Goal: Information Seeking & Learning: Check status

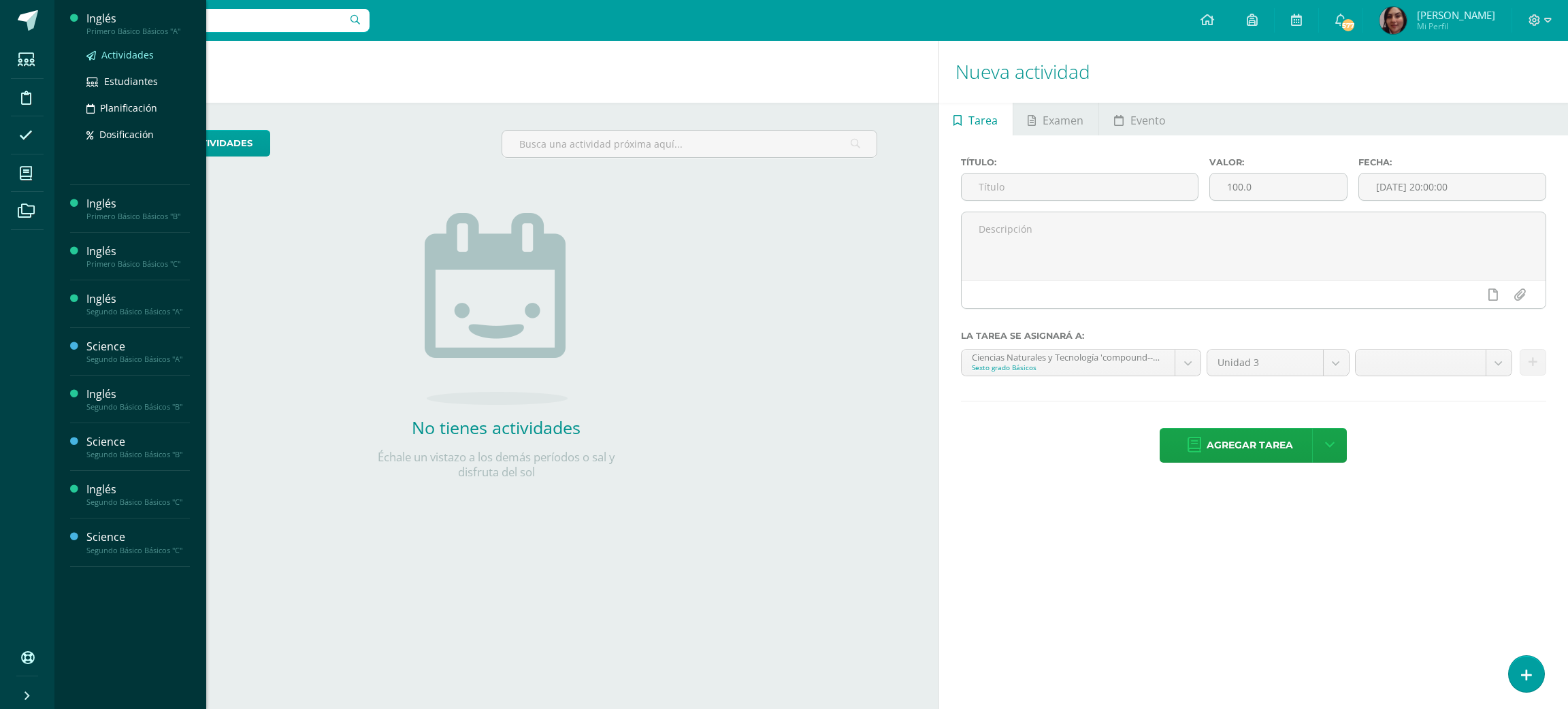
click at [130, 63] on link "Actividades" at bounding box center [138, 54] width 104 height 15
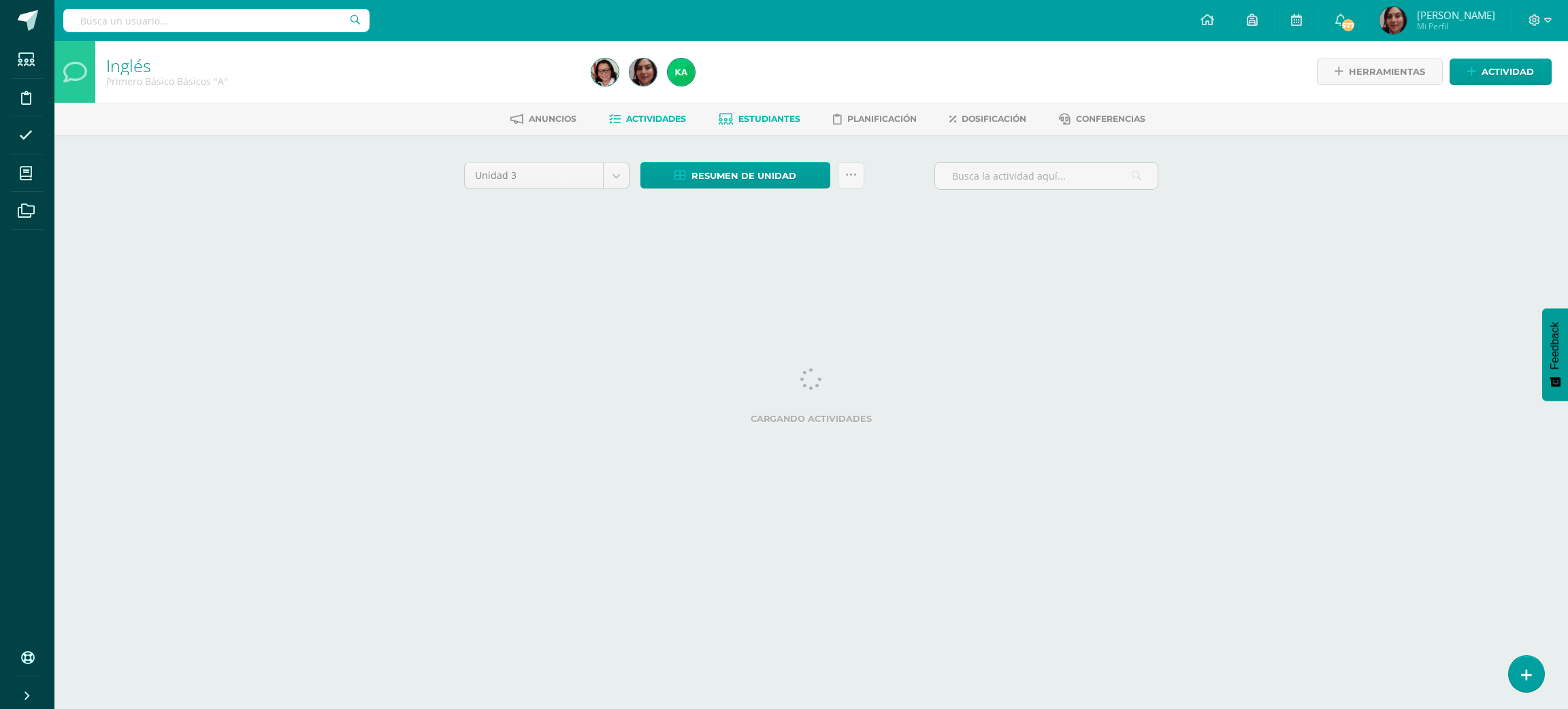
click at [754, 116] on span "Estudiantes" at bounding box center [768, 119] width 62 height 10
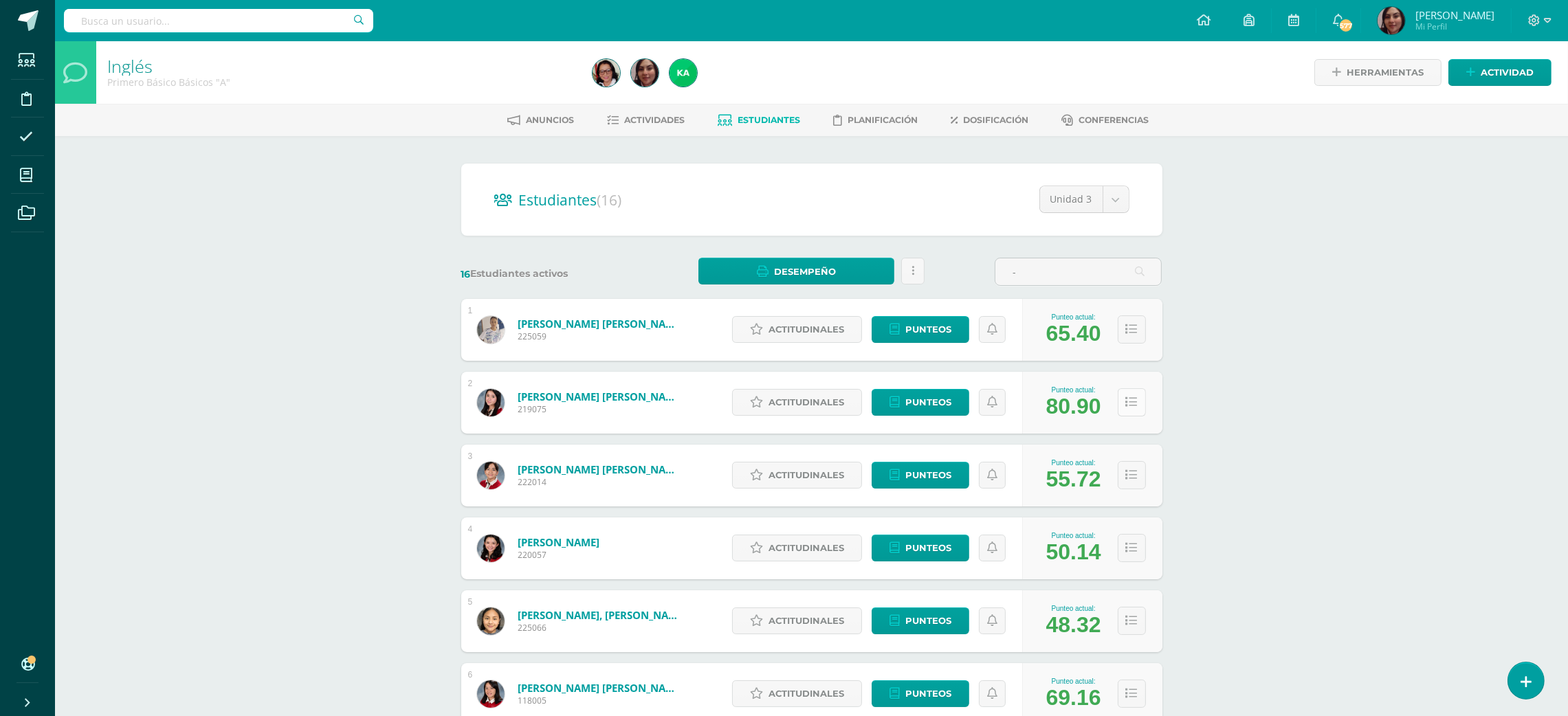
type input "-"
click at [1132, 402] on icon at bounding box center [1132, 402] width 12 height 12
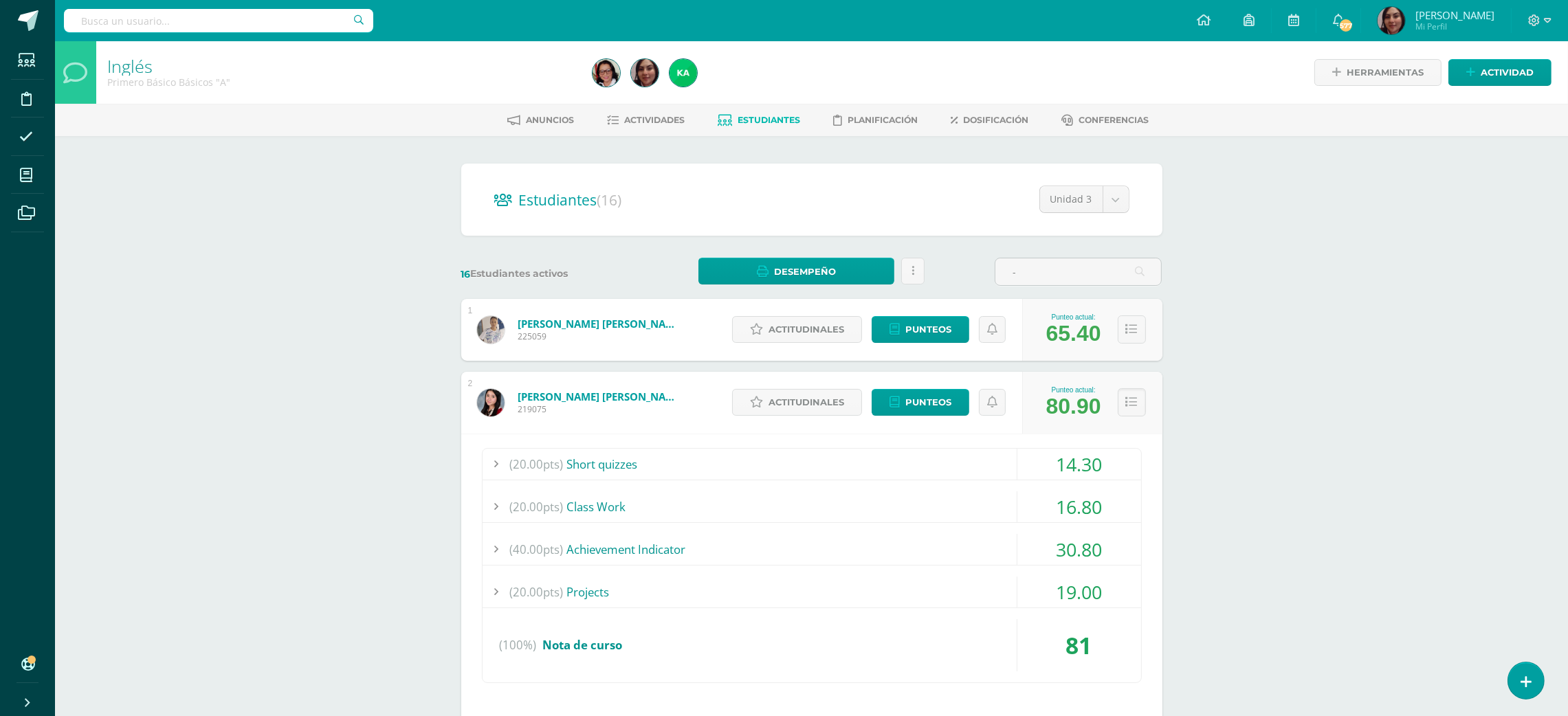
drag, startPoint x: 1134, startPoint y: 409, endPoint x: 1195, endPoint y: 466, distance: 83.5
click at [1131, 401] on icon at bounding box center [1132, 402] width 12 height 12
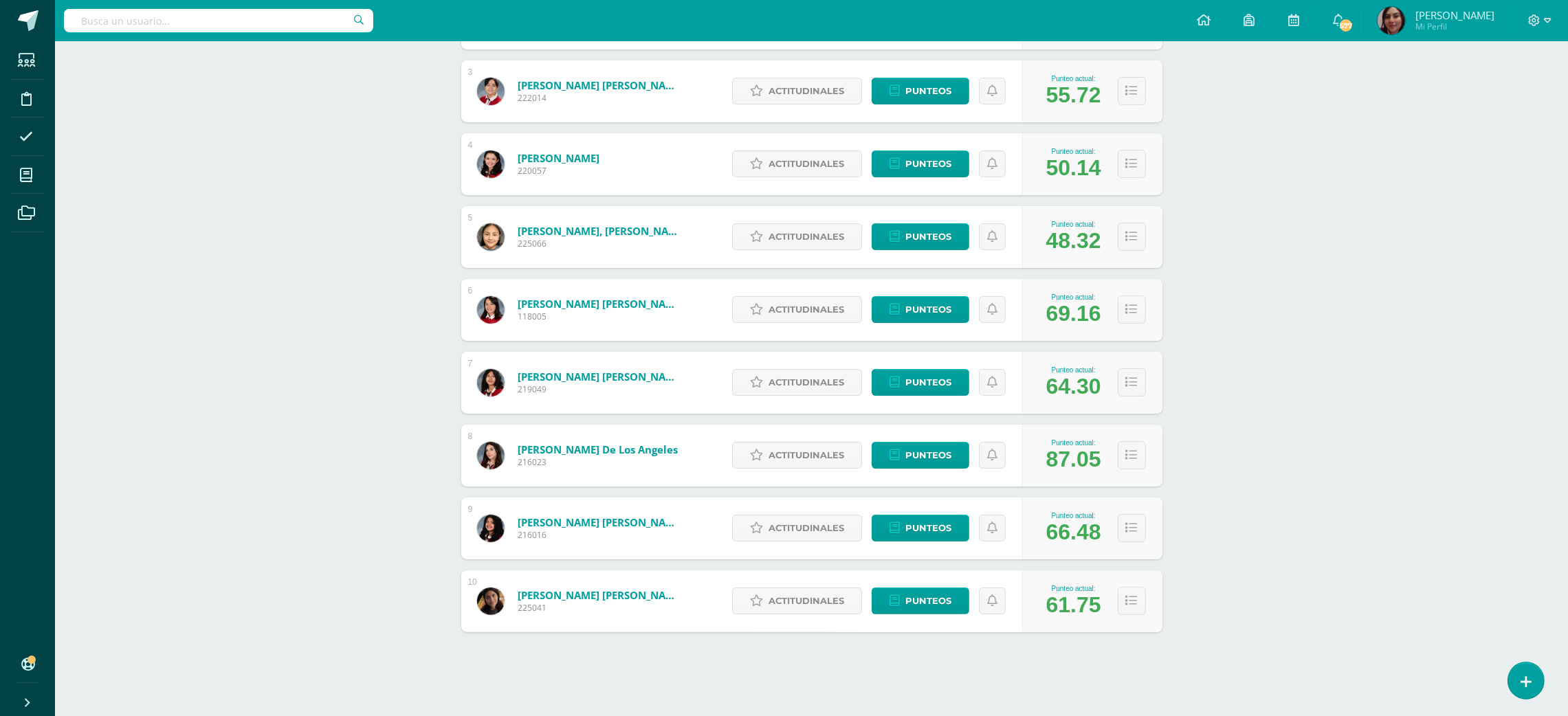
scroll to position [384, 0]
click at [1145, 456] on div "Punteo actual: 87.05" at bounding box center [1092, 454] width 140 height 61
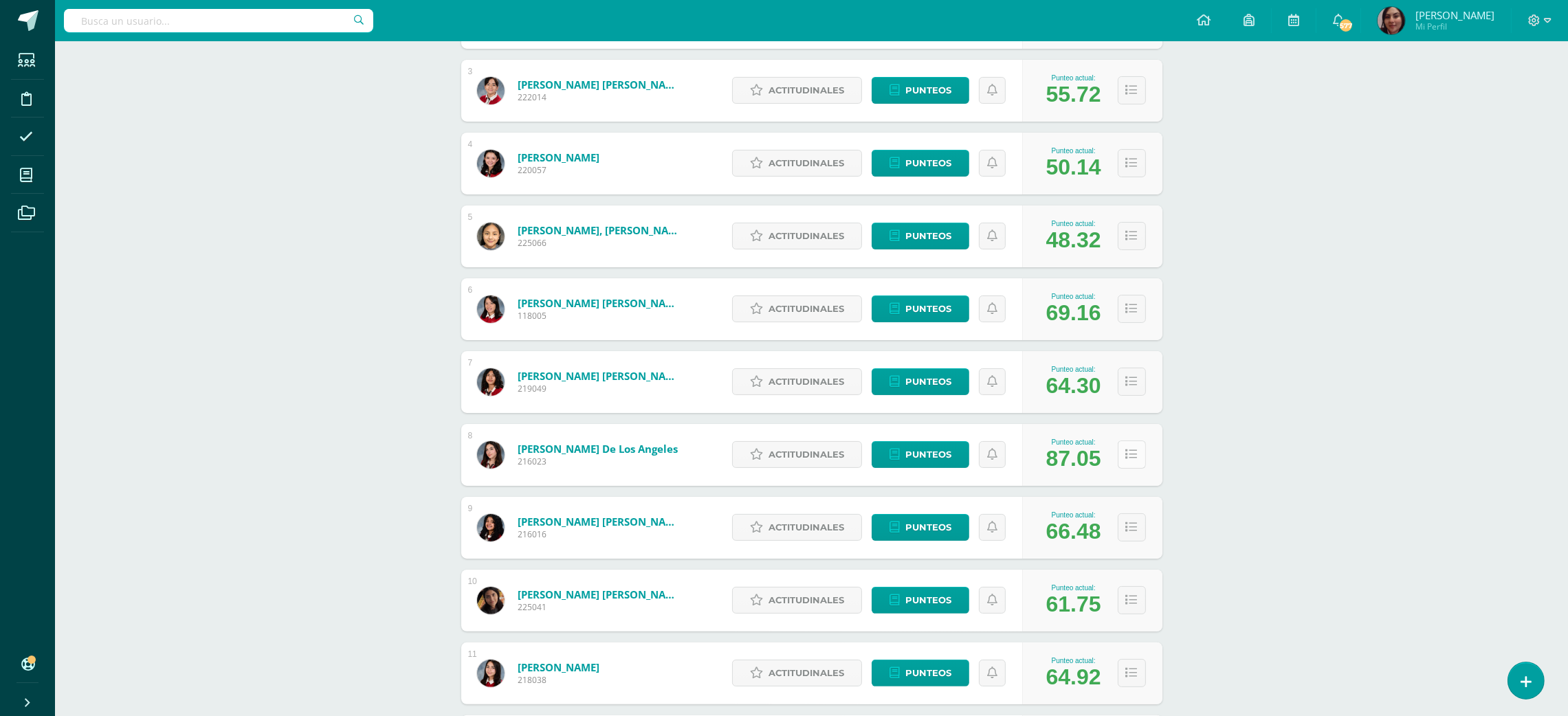
click at [1129, 454] on icon at bounding box center [1132, 454] width 12 height 12
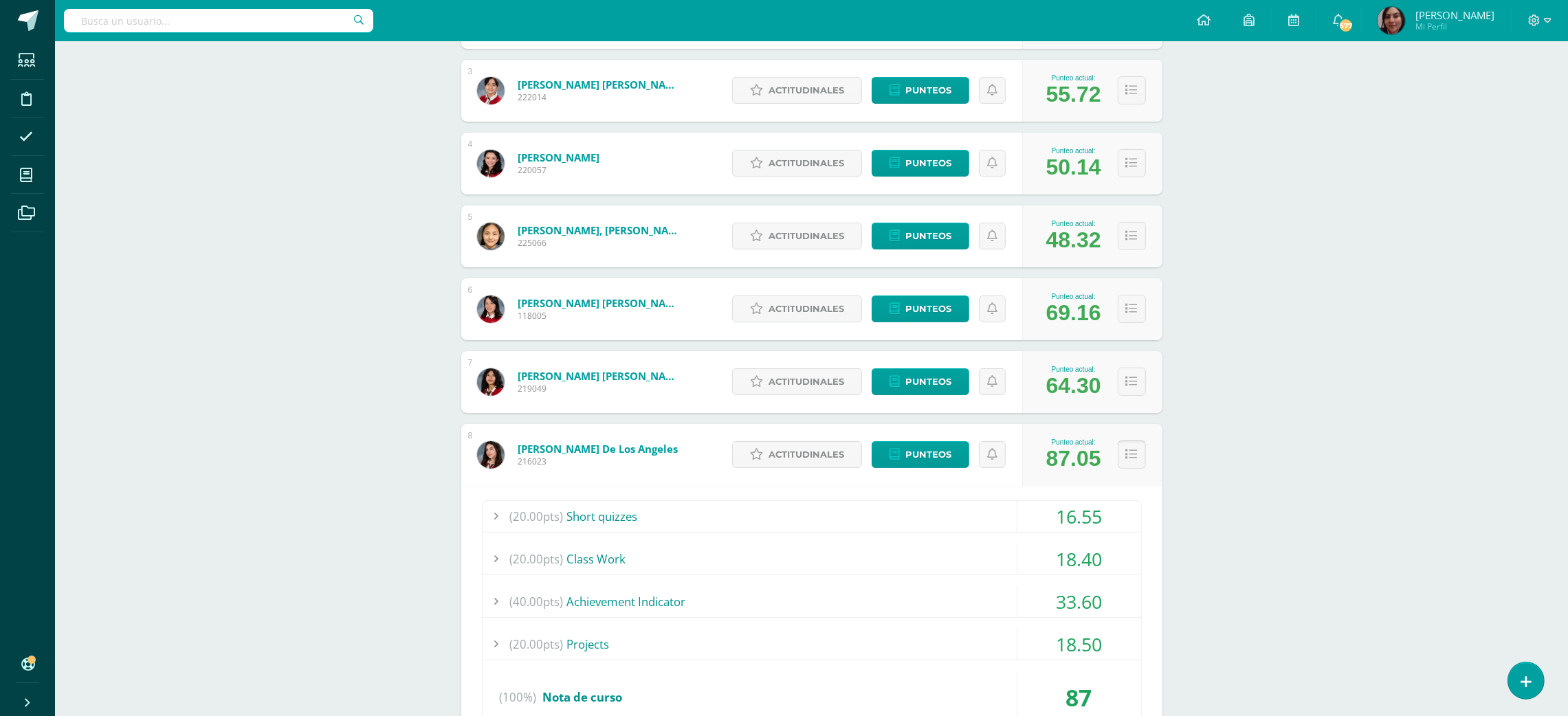
click at [1126, 456] on icon at bounding box center [1132, 454] width 12 height 12
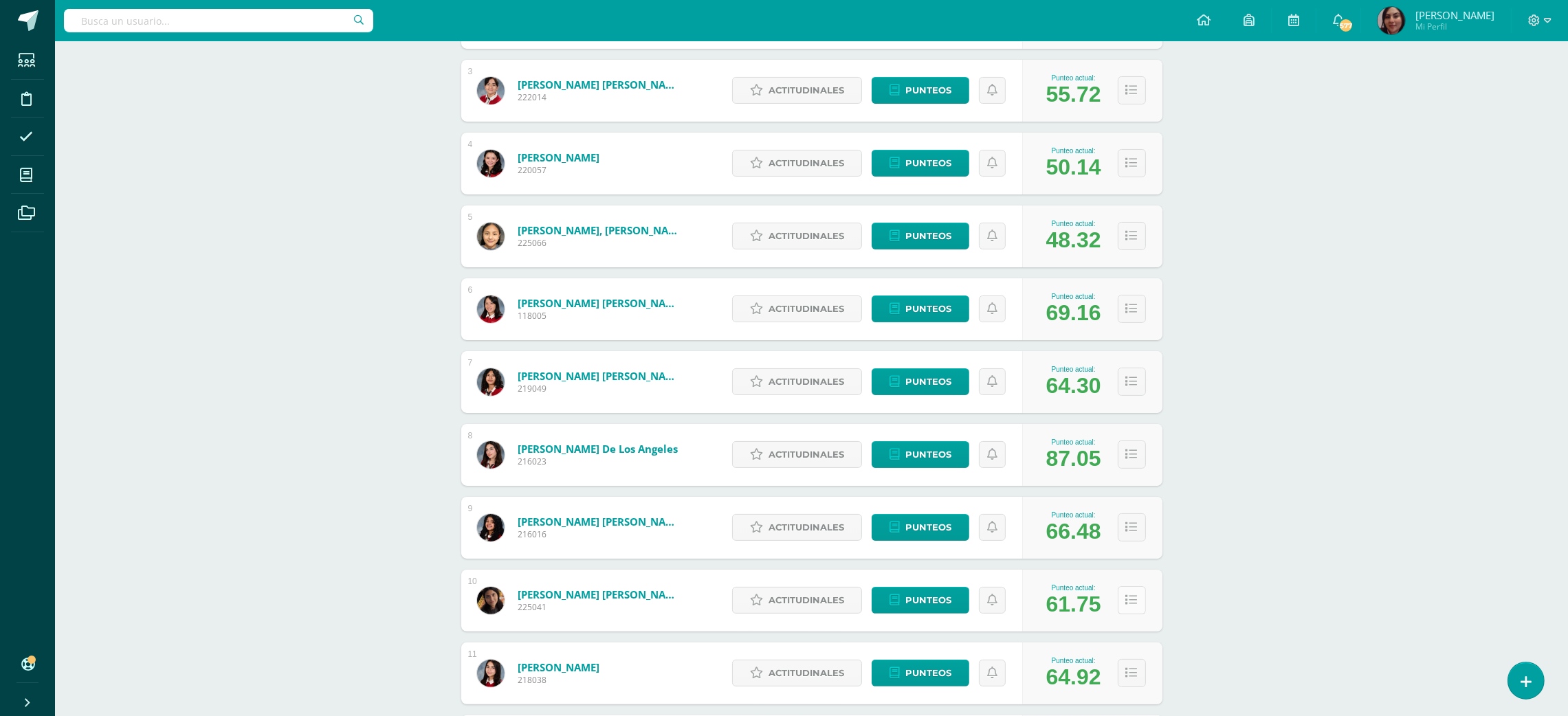
click at [1133, 592] on button at bounding box center [1131, 599] width 28 height 28
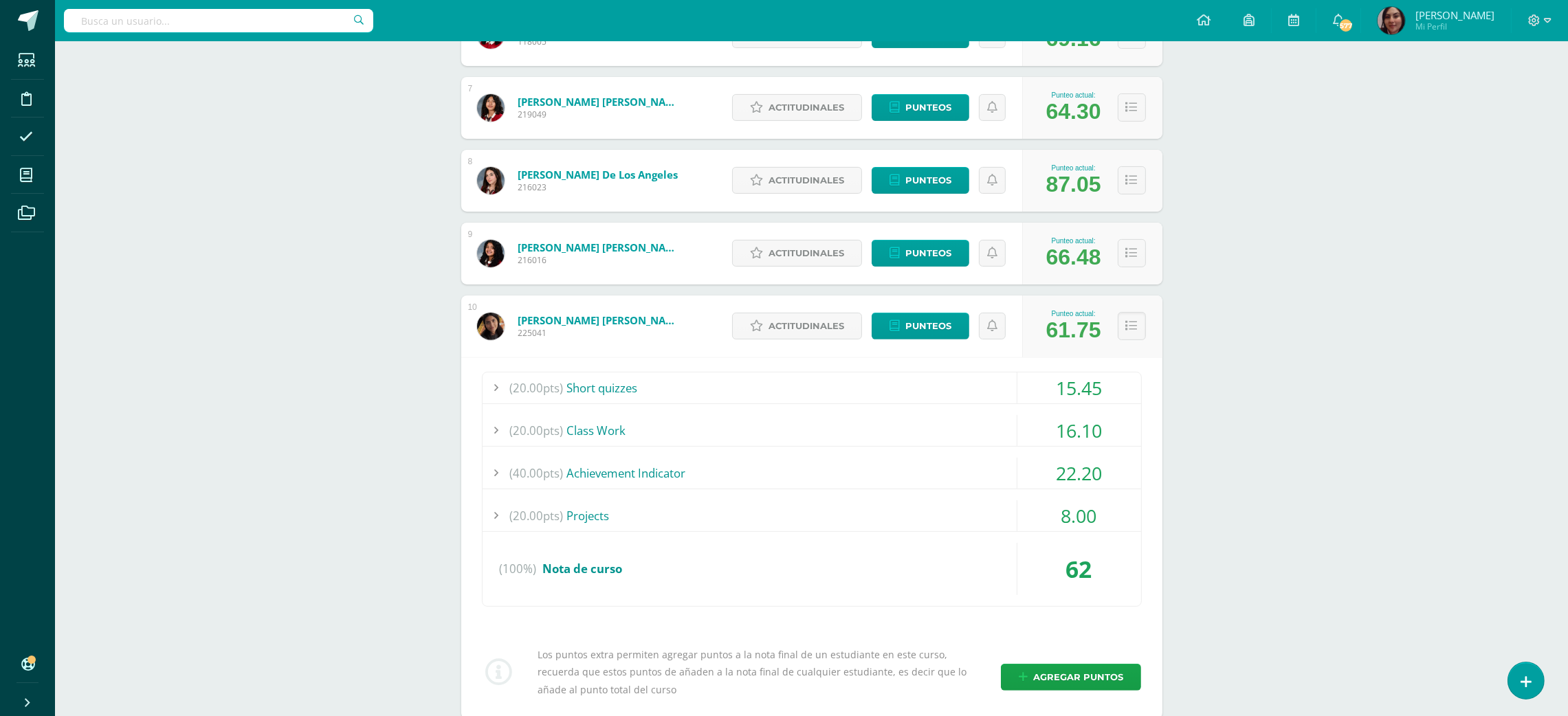
scroll to position [714, 0]
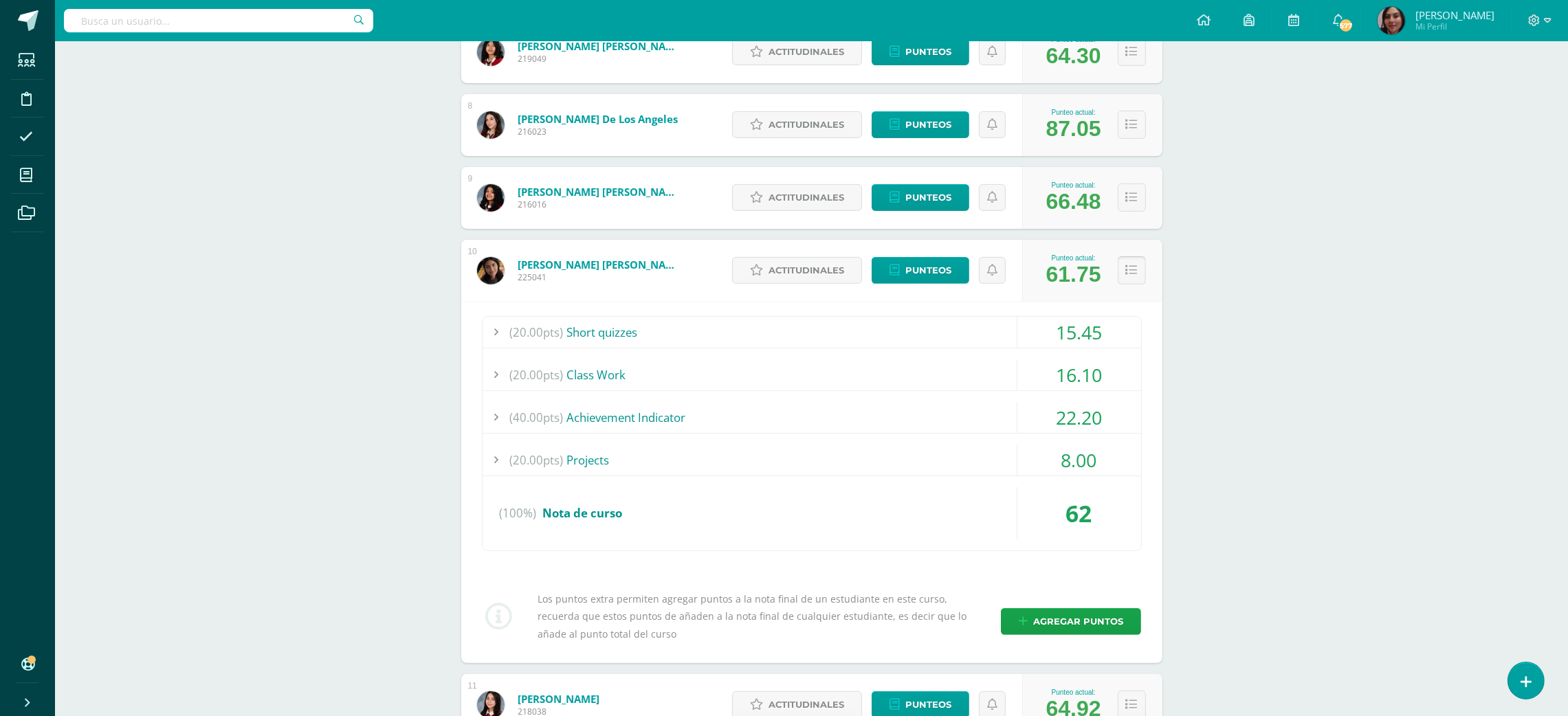
click at [1126, 273] on icon at bounding box center [1132, 270] width 12 height 12
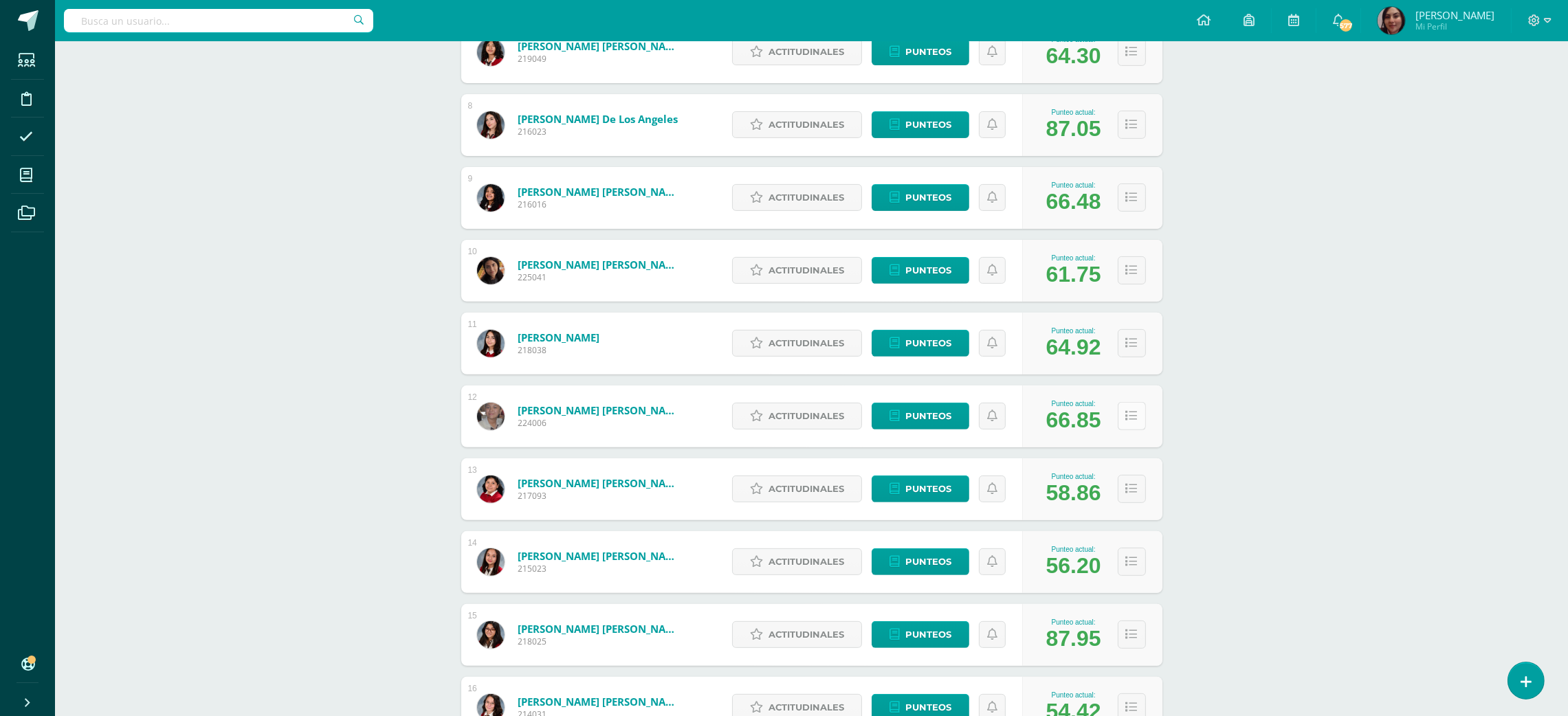
click at [1133, 414] on icon at bounding box center [1132, 416] width 12 height 12
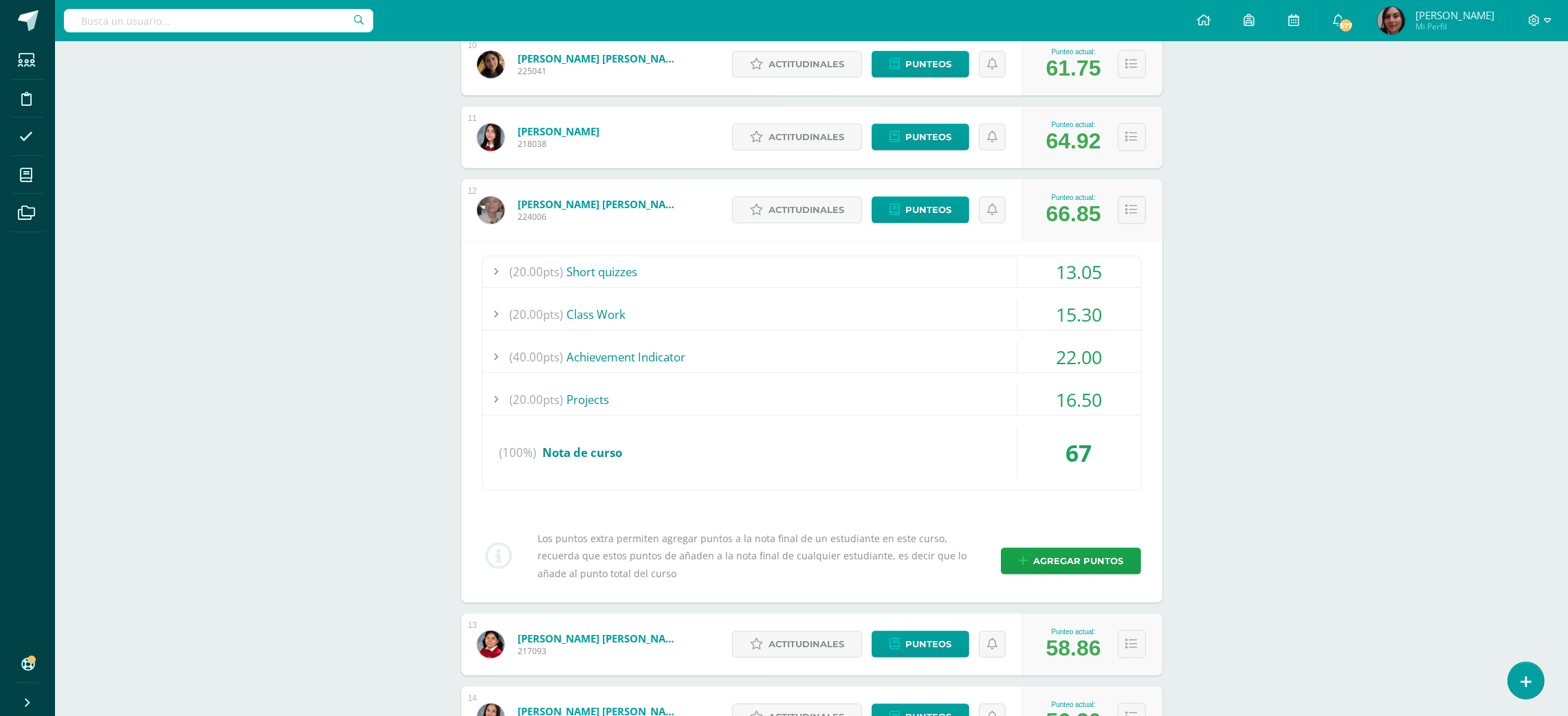
scroll to position [922, 0]
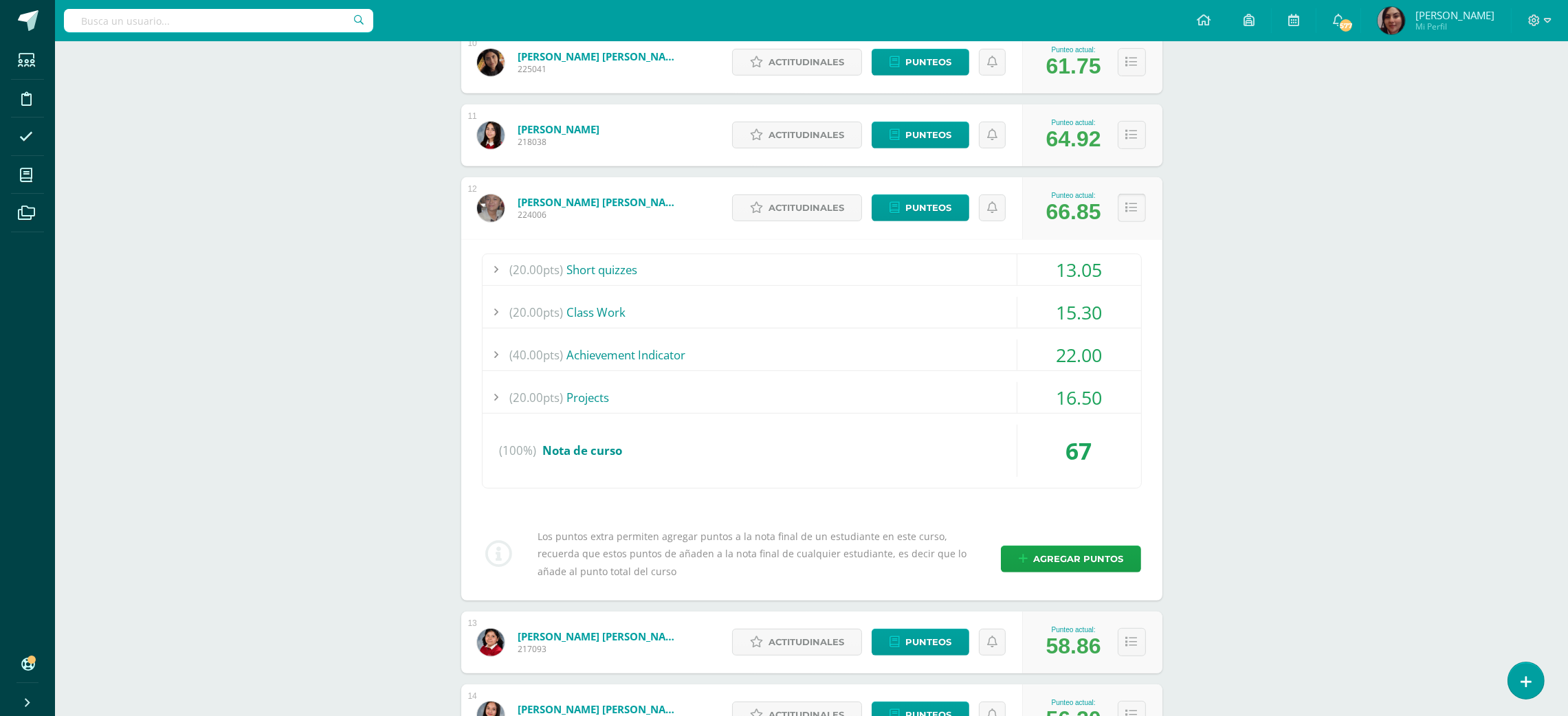
click at [1135, 203] on icon at bounding box center [1132, 208] width 12 height 12
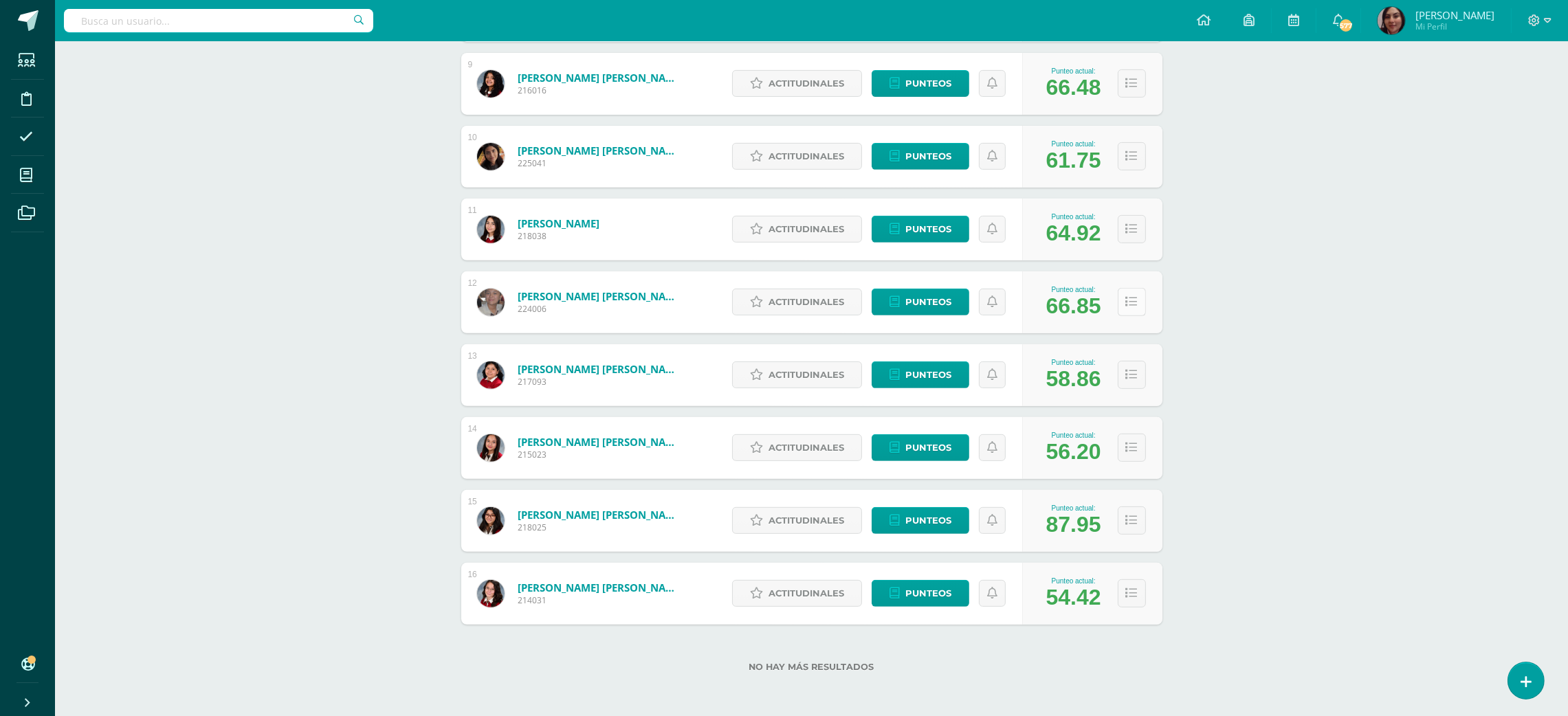
scroll to position [826, 0]
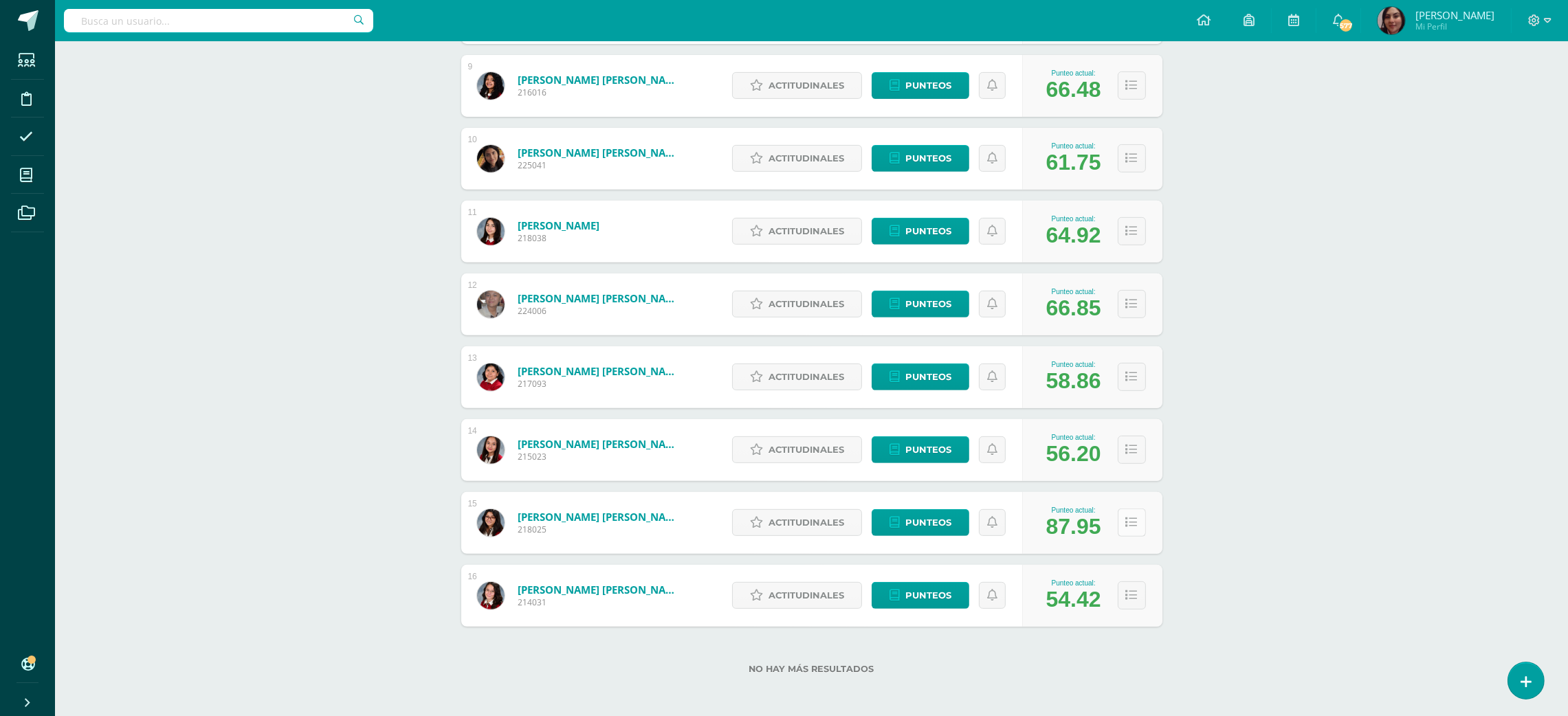
click at [1132, 522] on icon at bounding box center [1132, 522] width 12 height 12
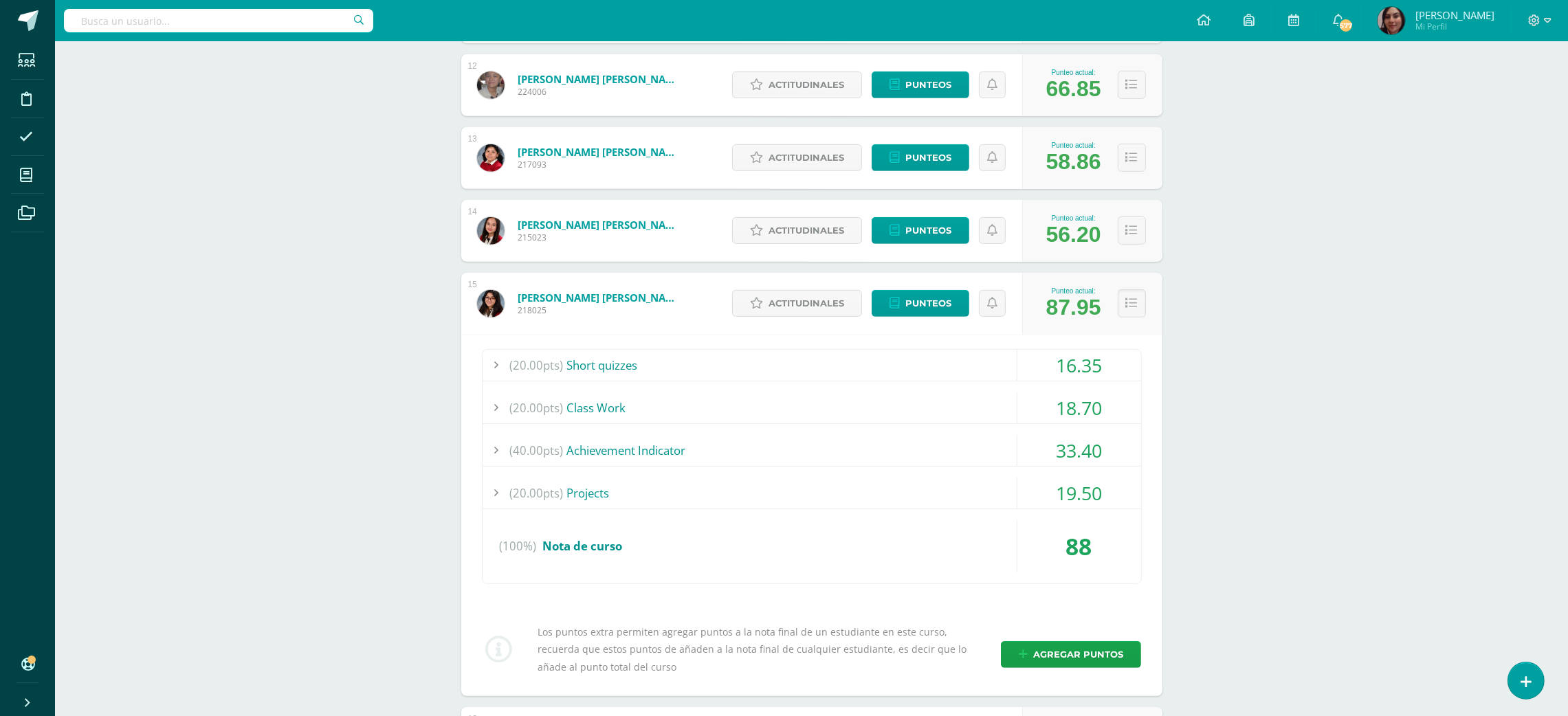
scroll to position [1143, 0]
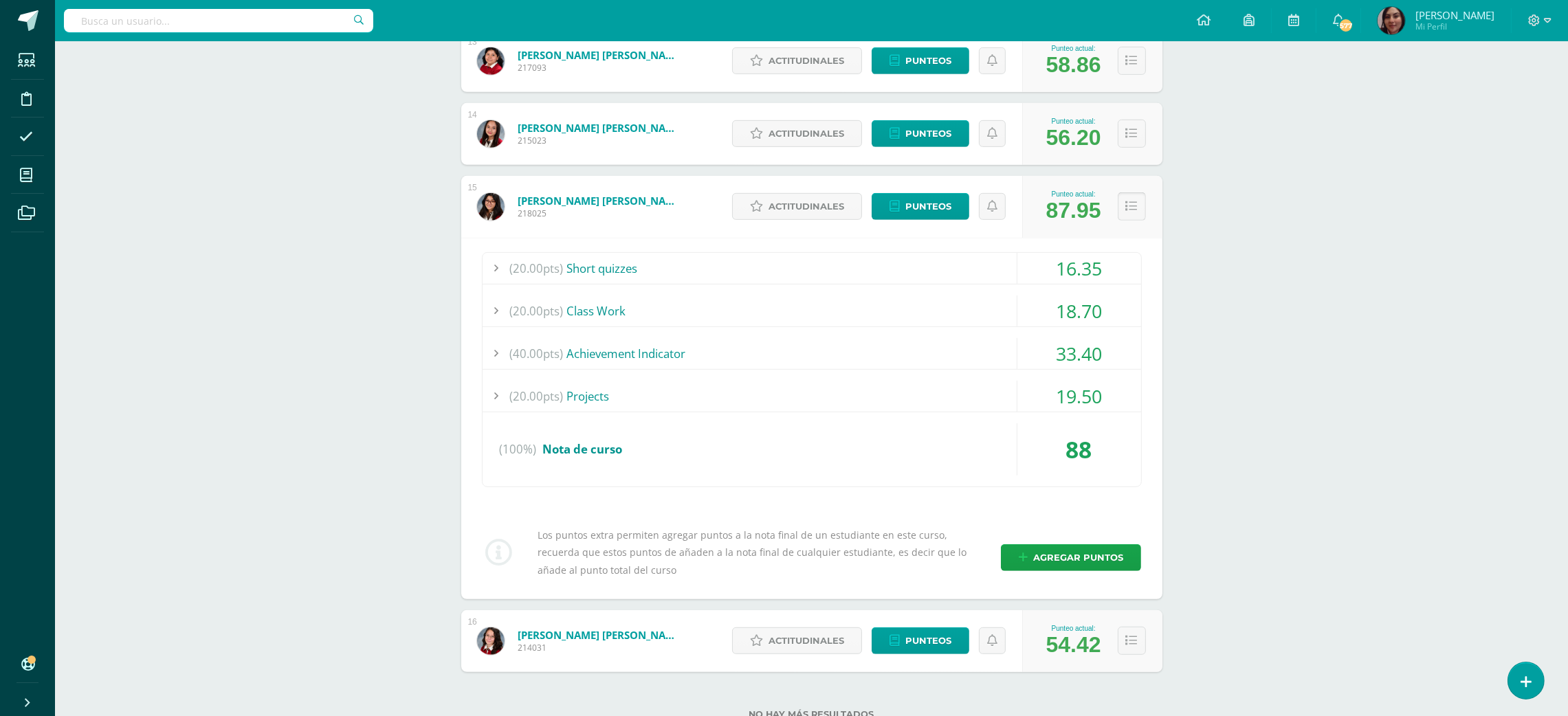
click at [1124, 200] on button at bounding box center [1131, 206] width 28 height 28
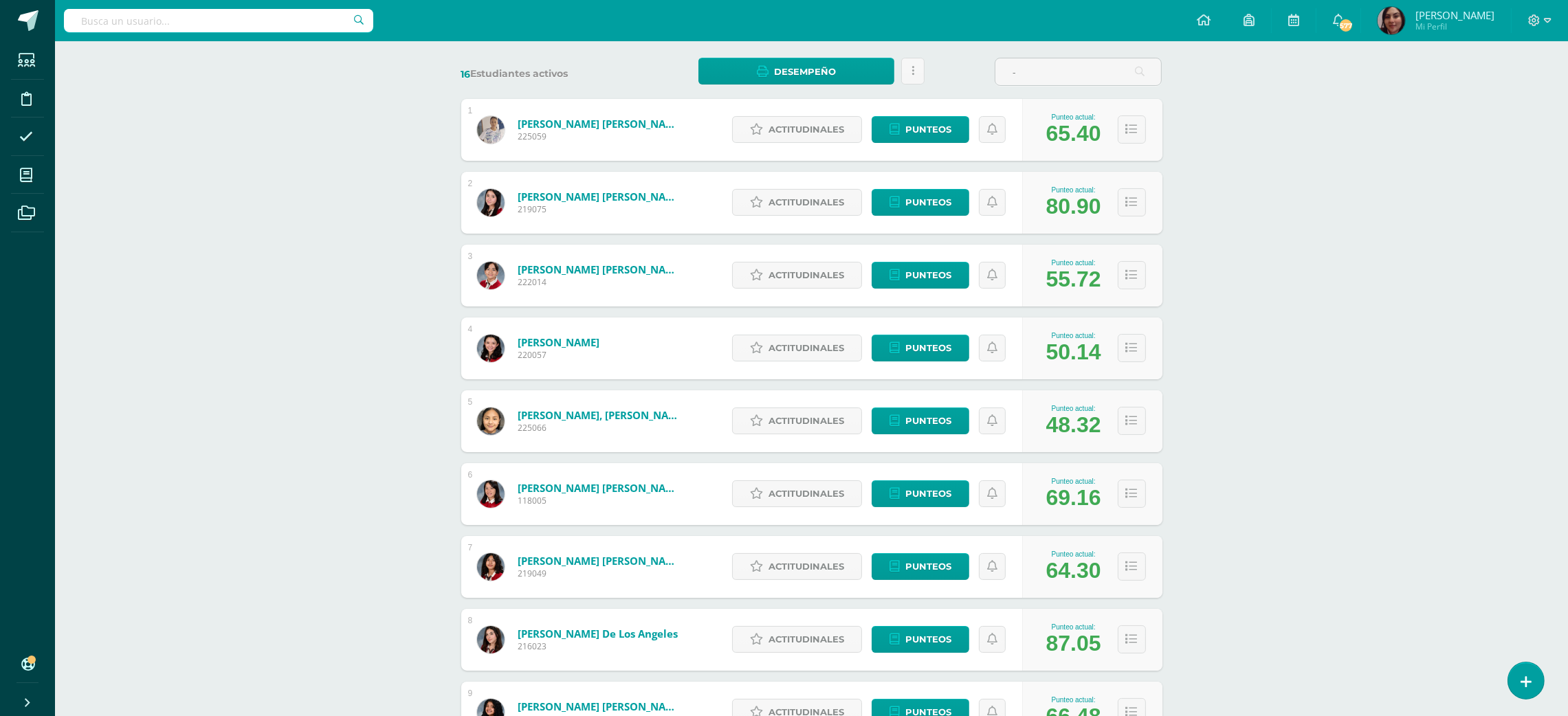
scroll to position [0, 0]
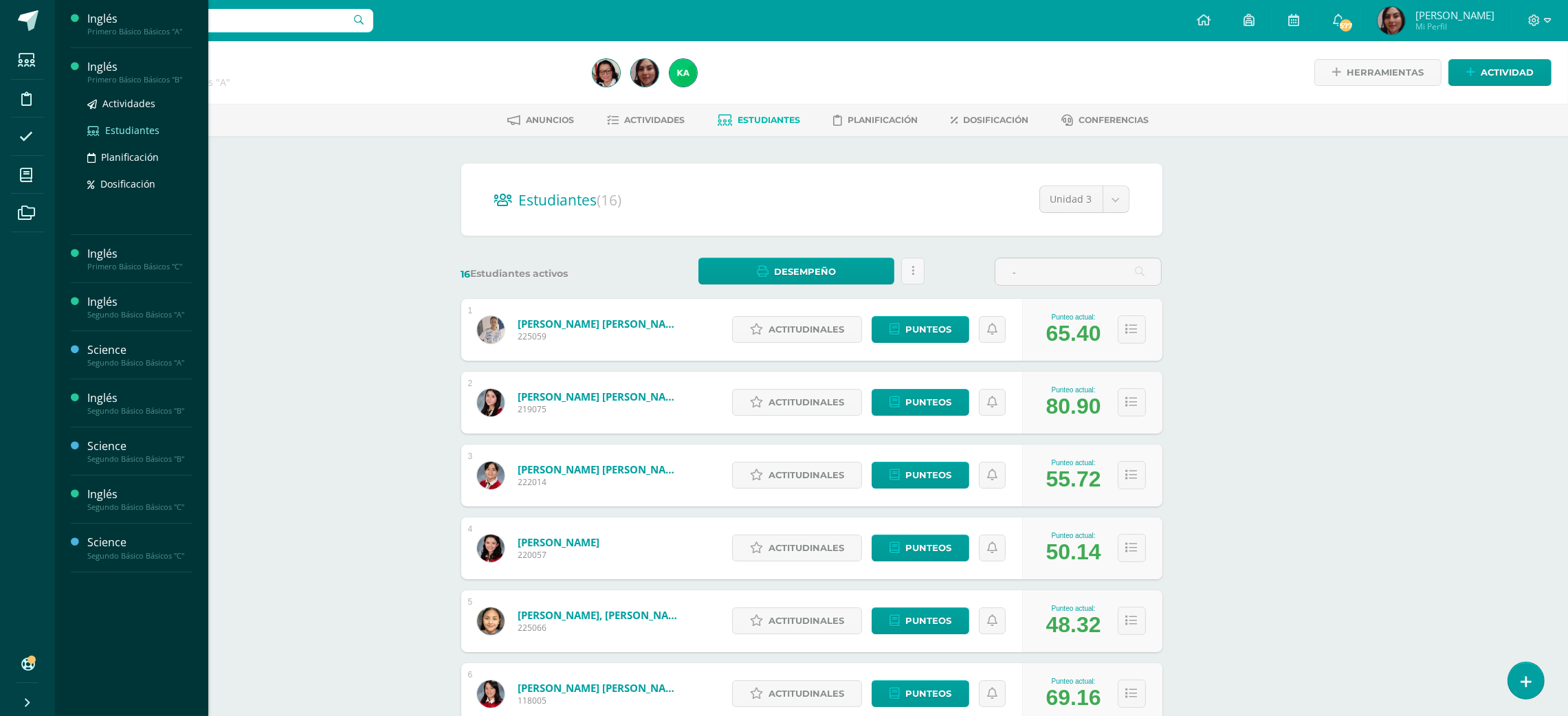
click at [137, 127] on span "Estudiantes" at bounding box center [132, 130] width 55 height 13
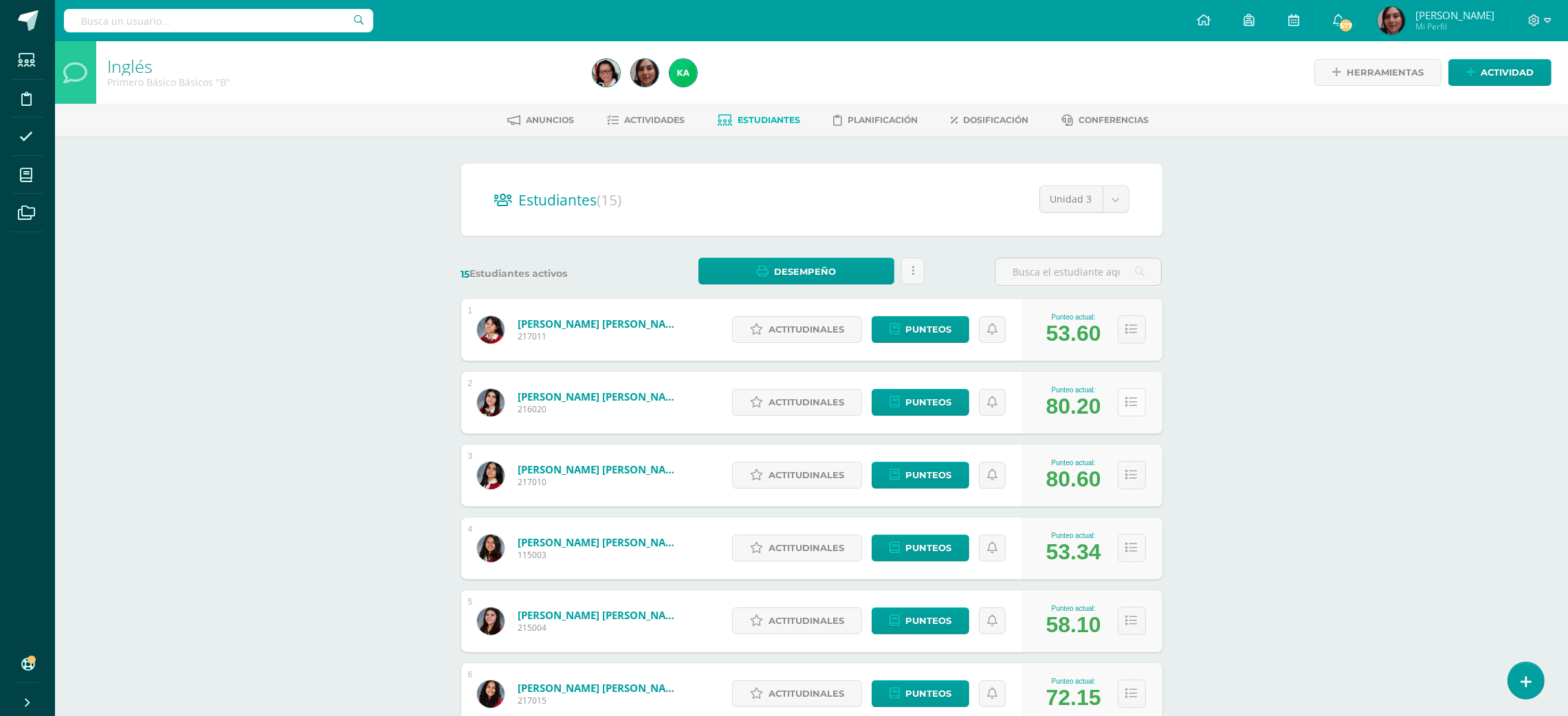
click at [1135, 405] on button at bounding box center [1131, 402] width 28 height 28
click at [1127, 401] on icon at bounding box center [1132, 402] width 12 height 12
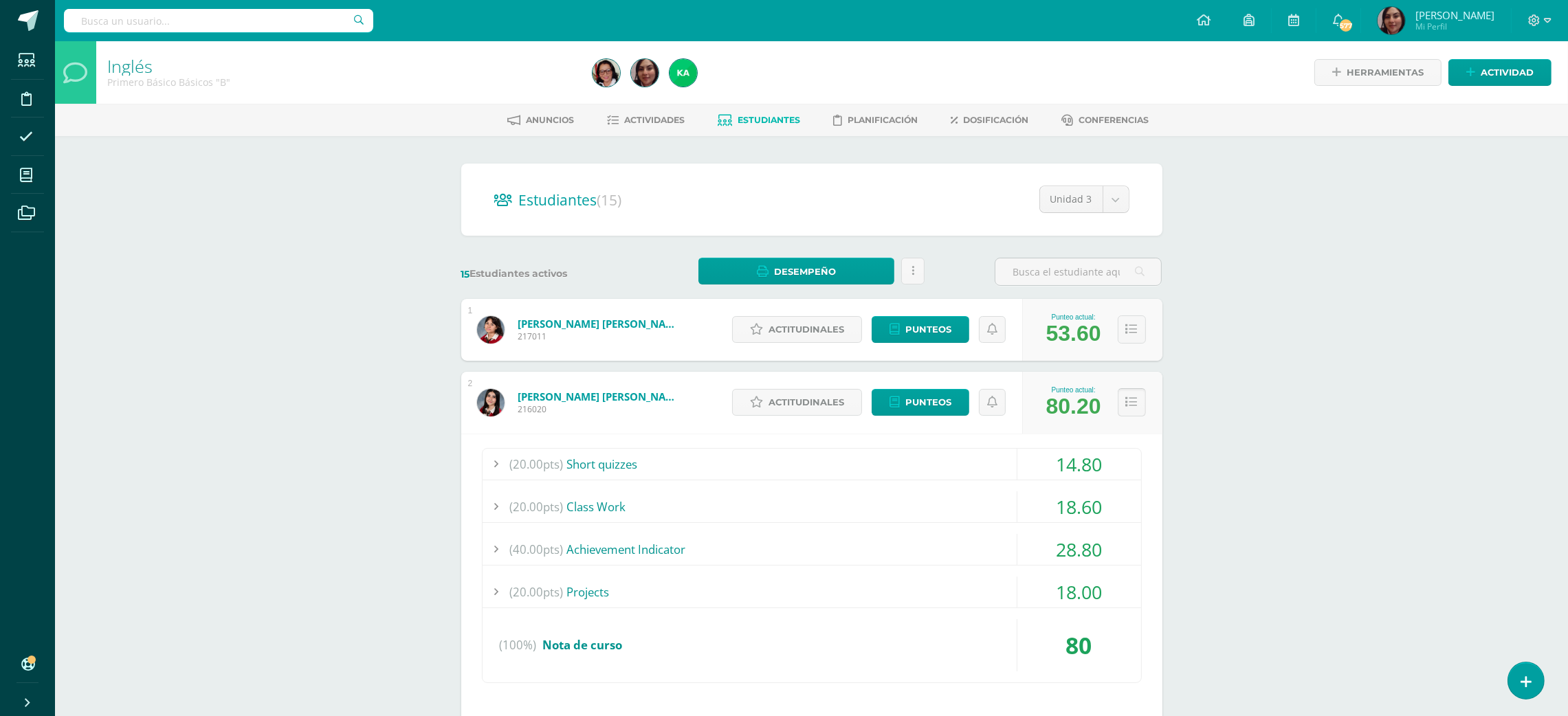
click at [1141, 399] on button at bounding box center [1131, 402] width 28 height 28
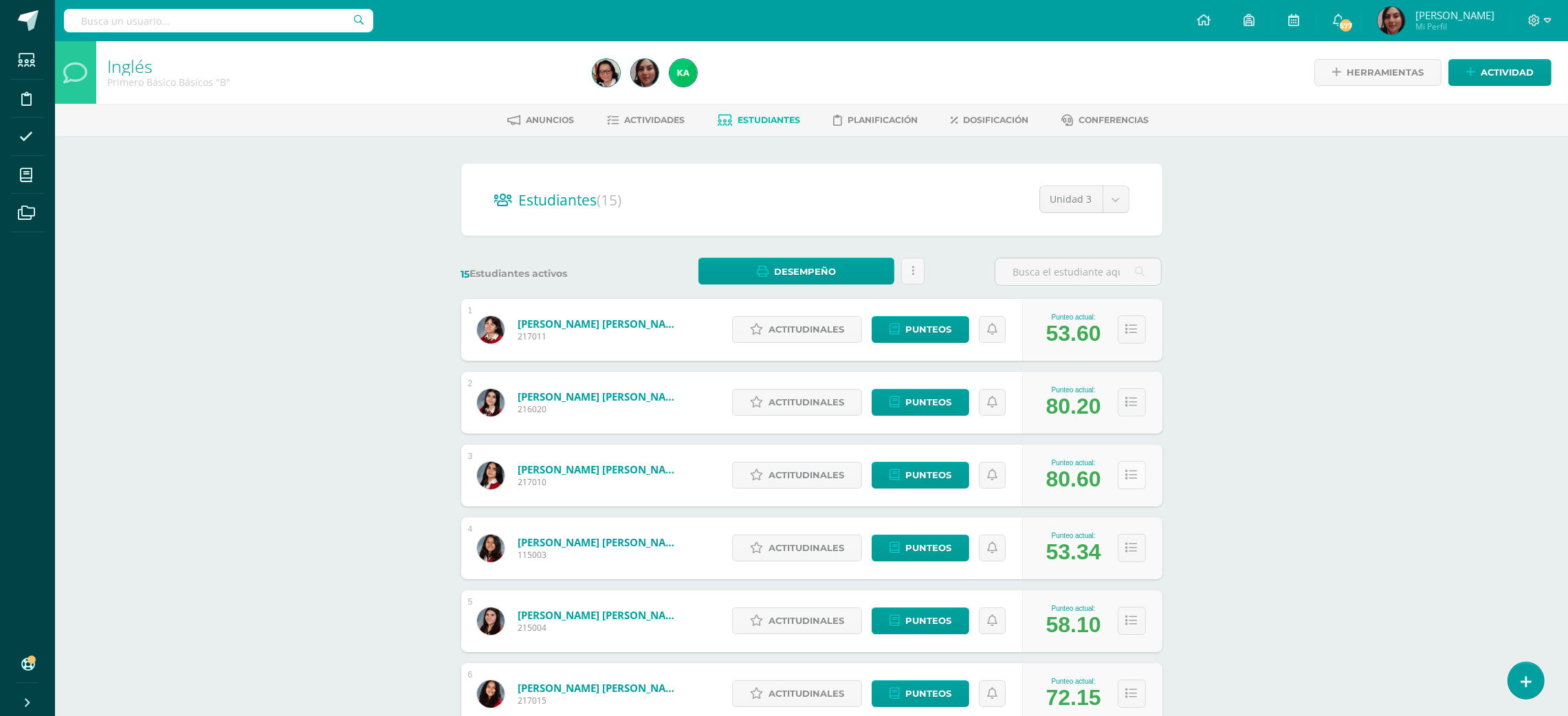
click at [1131, 478] on icon at bounding box center [1132, 474] width 12 height 12
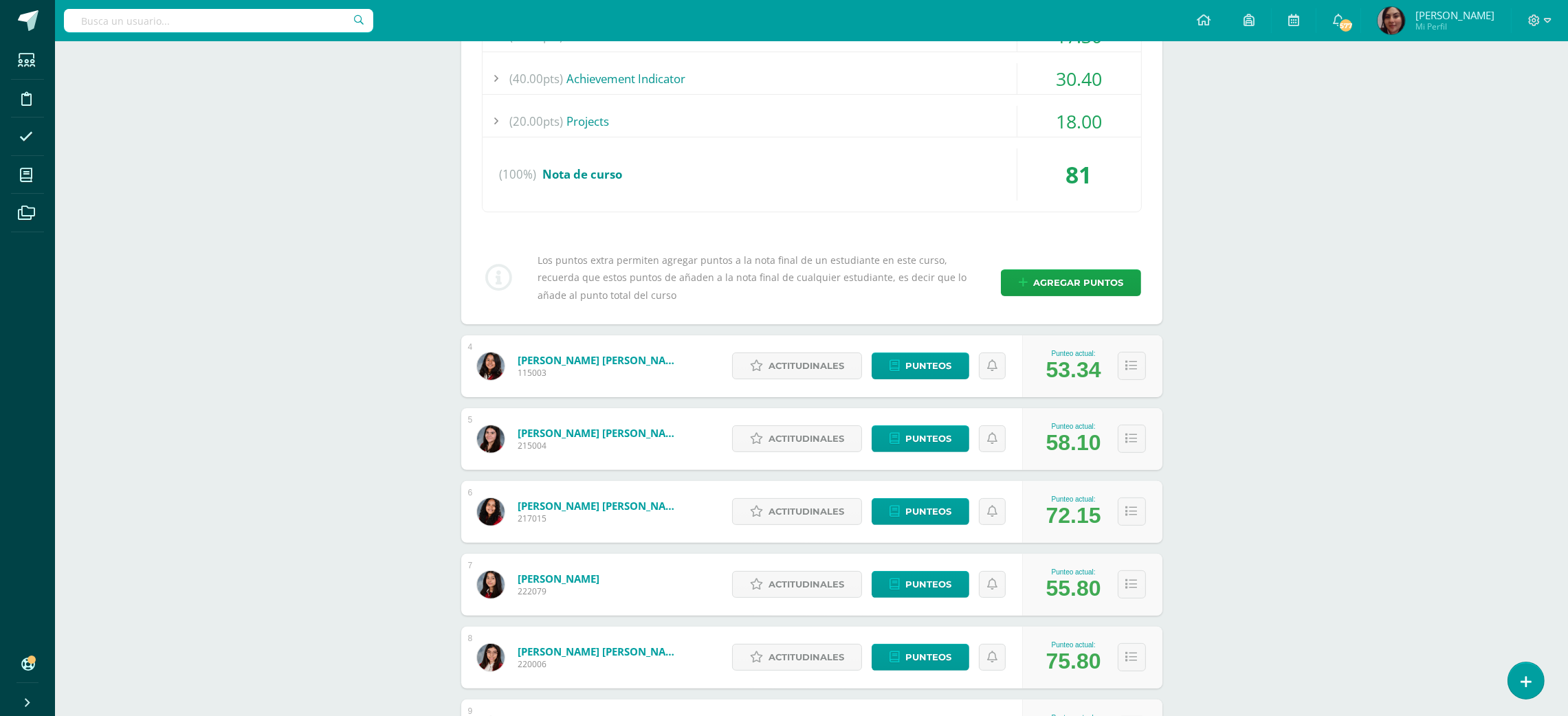
scroll to position [393, 0]
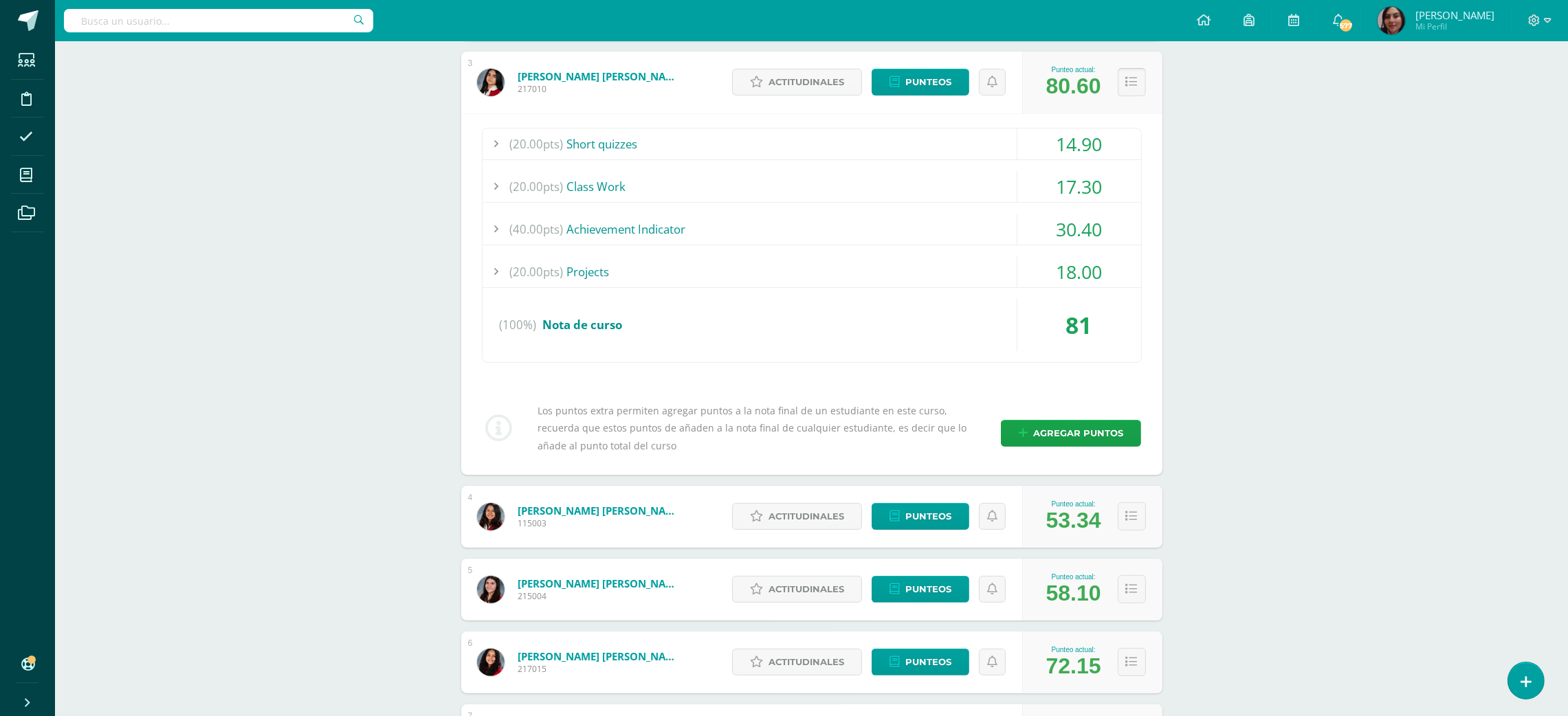
click at [1119, 88] on button at bounding box center [1131, 81] width 28 height 28
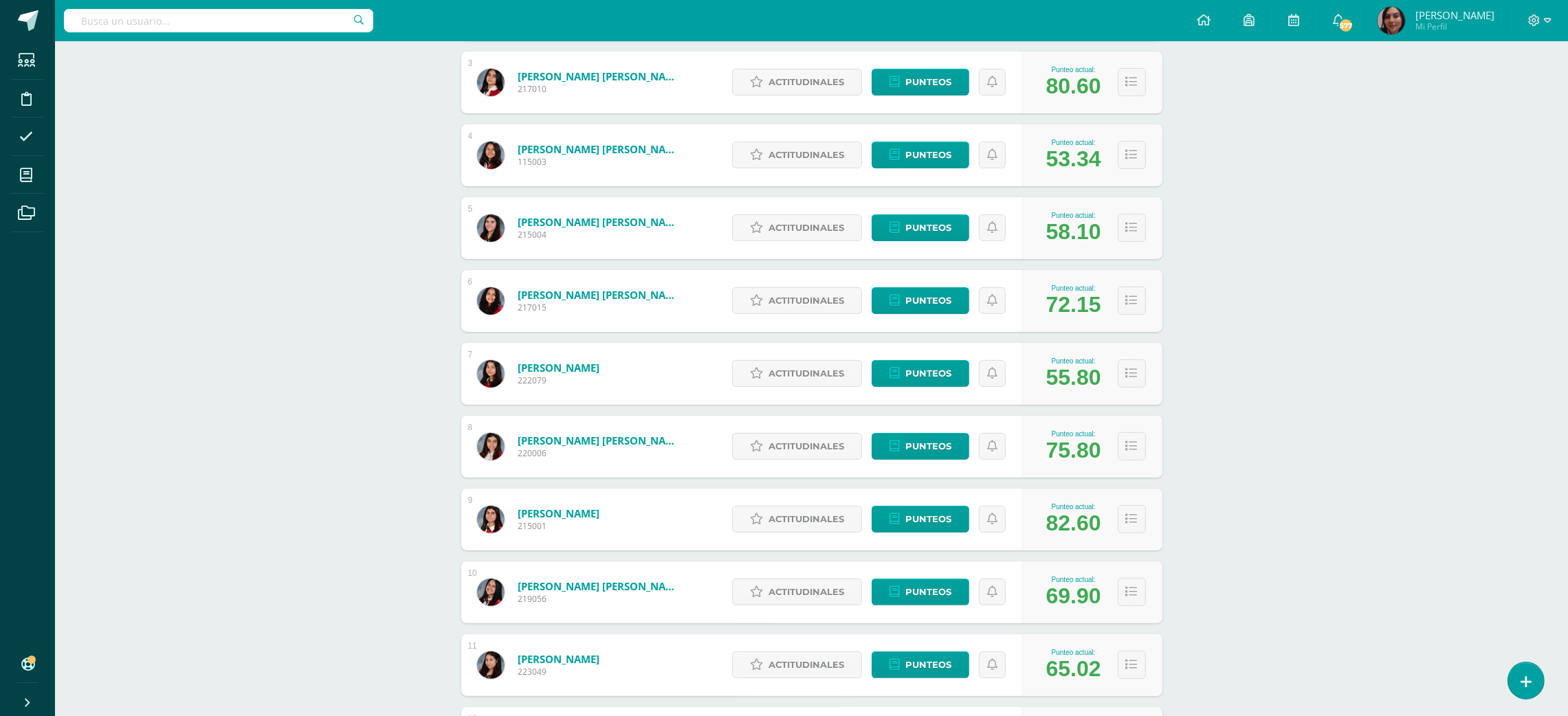
drag, startPoint x: 1134, startPoint y: 302, endPoint x: 1106, endPoint y: 304, distance: 28.1
click at [1106, 304] on div "Punteo actual: 72.15" at bounding box center [1073, 301] width 69 height 33
click at [1128, 298] on icon at bounding box center [1132, 300] width 12 height 12
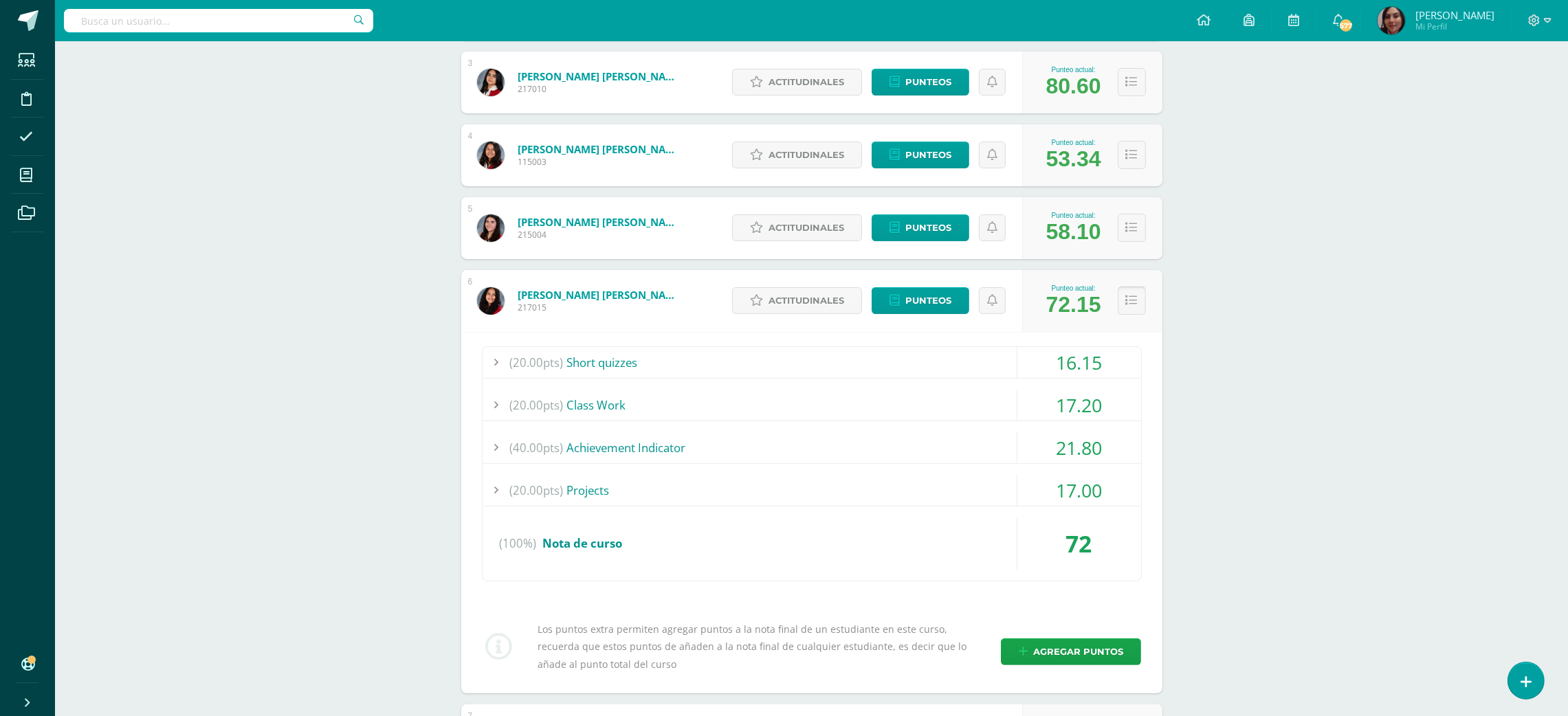
click at [1135, 300] on icon at bounding box center [1132, 300] width 12 height 12
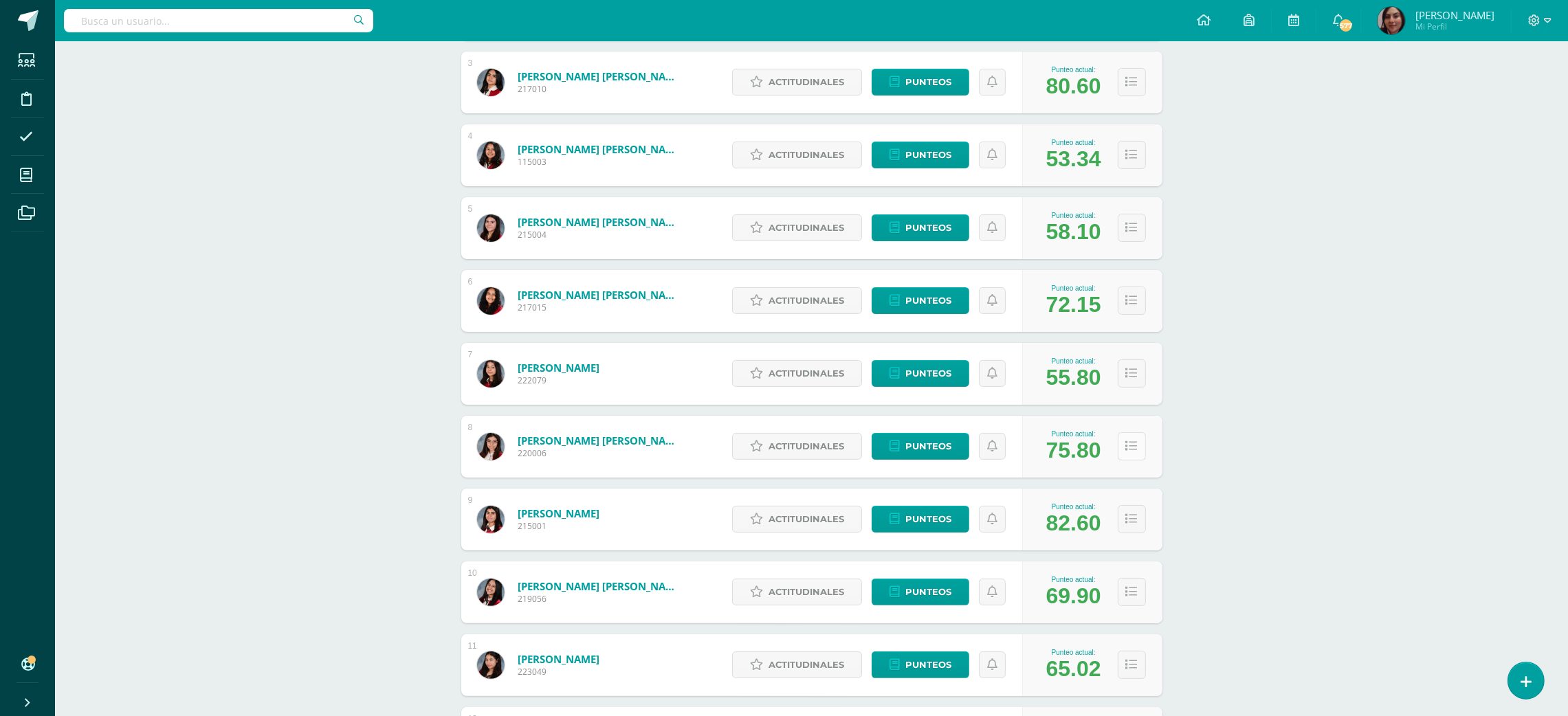
click at [1129, 442] on icon at bounding box center [1132, 446] width 12 height 12
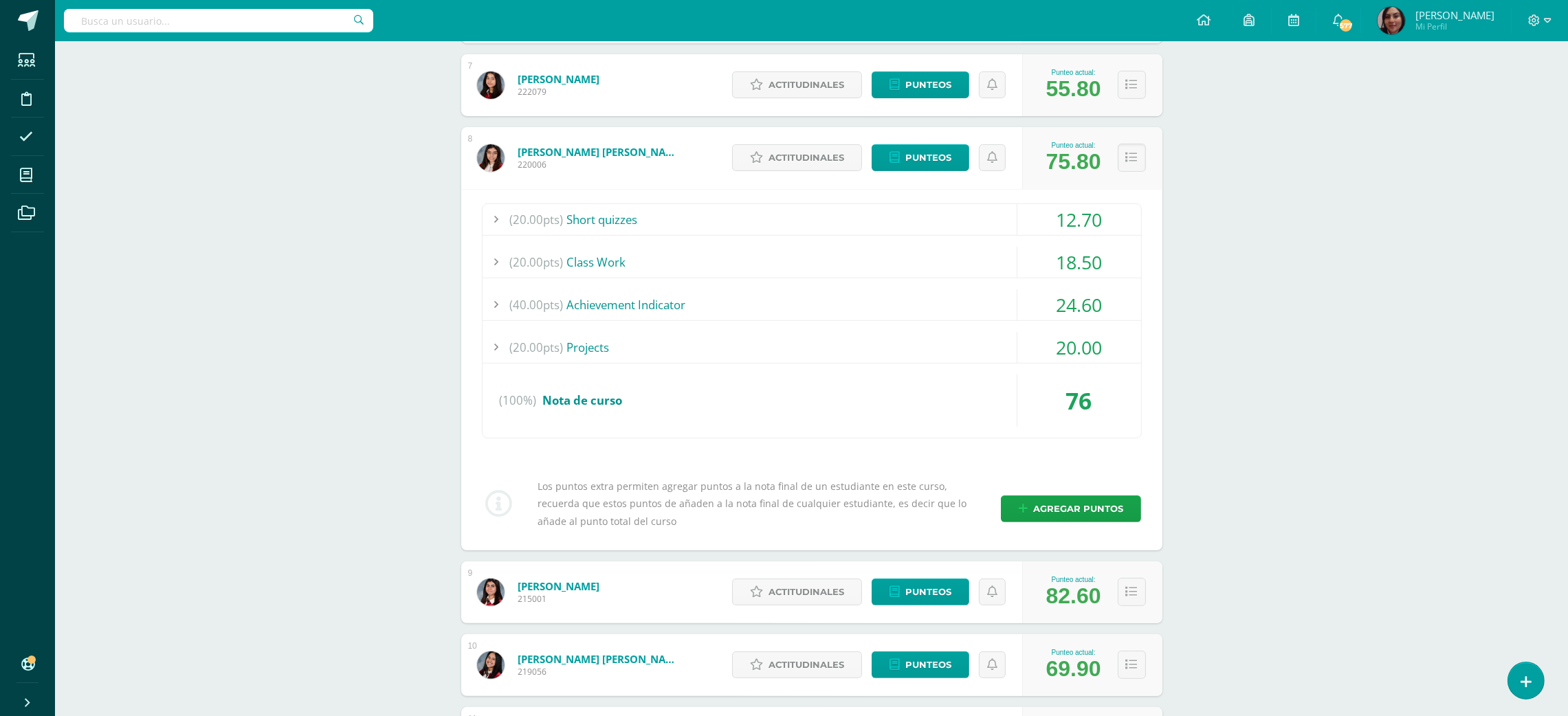
scroll to position [764, 0]
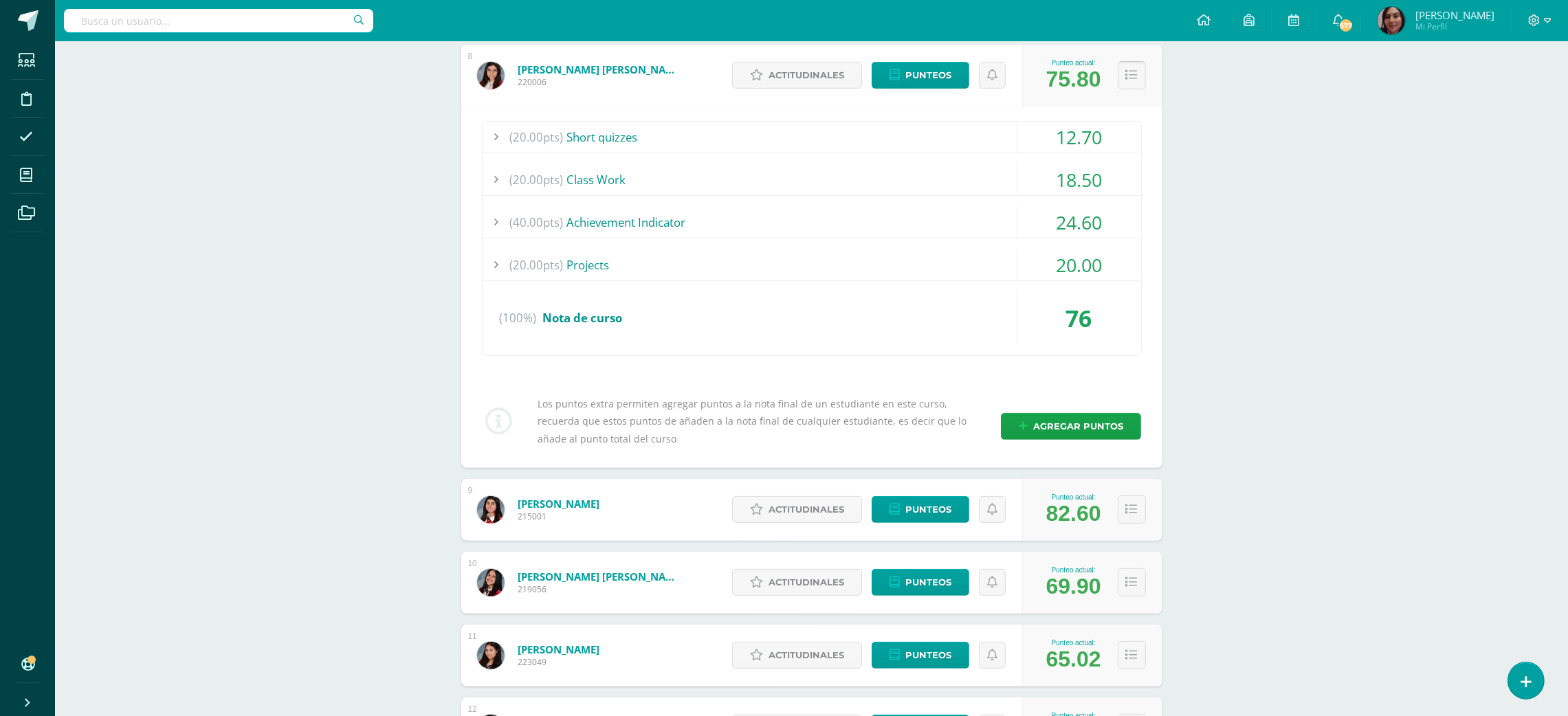
click at [1131, 77] on icon at bounding box center [1132, 75] width 12 height 12
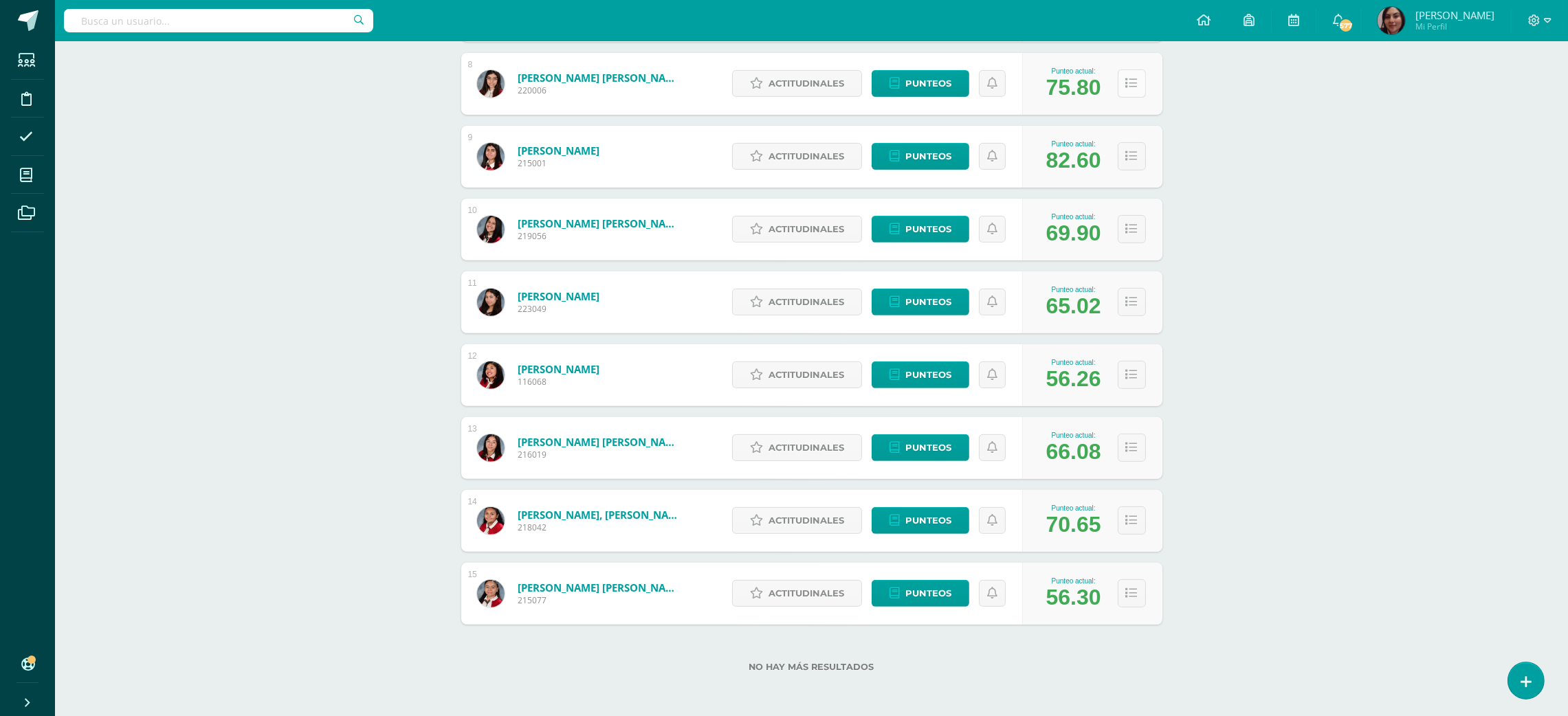
scroll to position [754, 0]
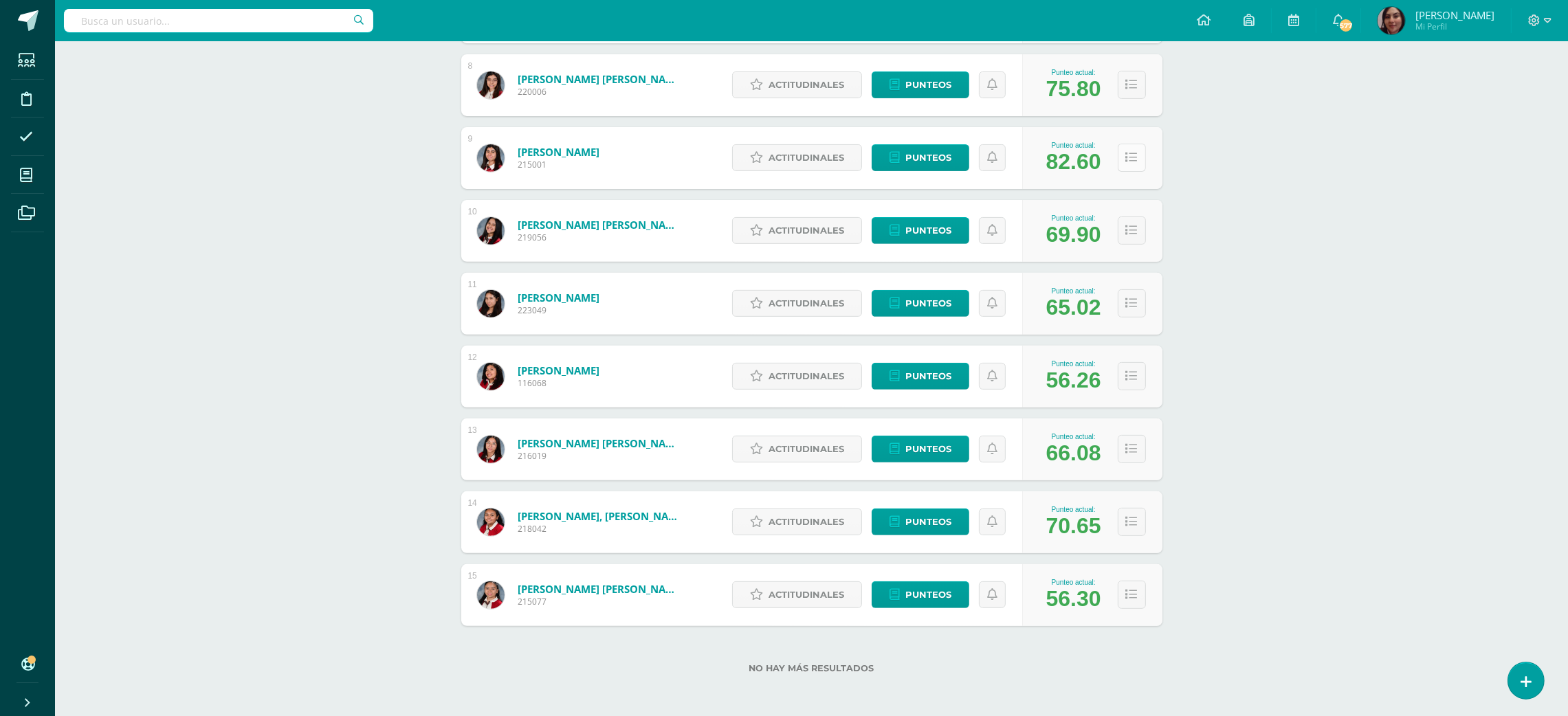
click at [1121, 152] on button at bounding box center [1131, 157] width 28 height 28
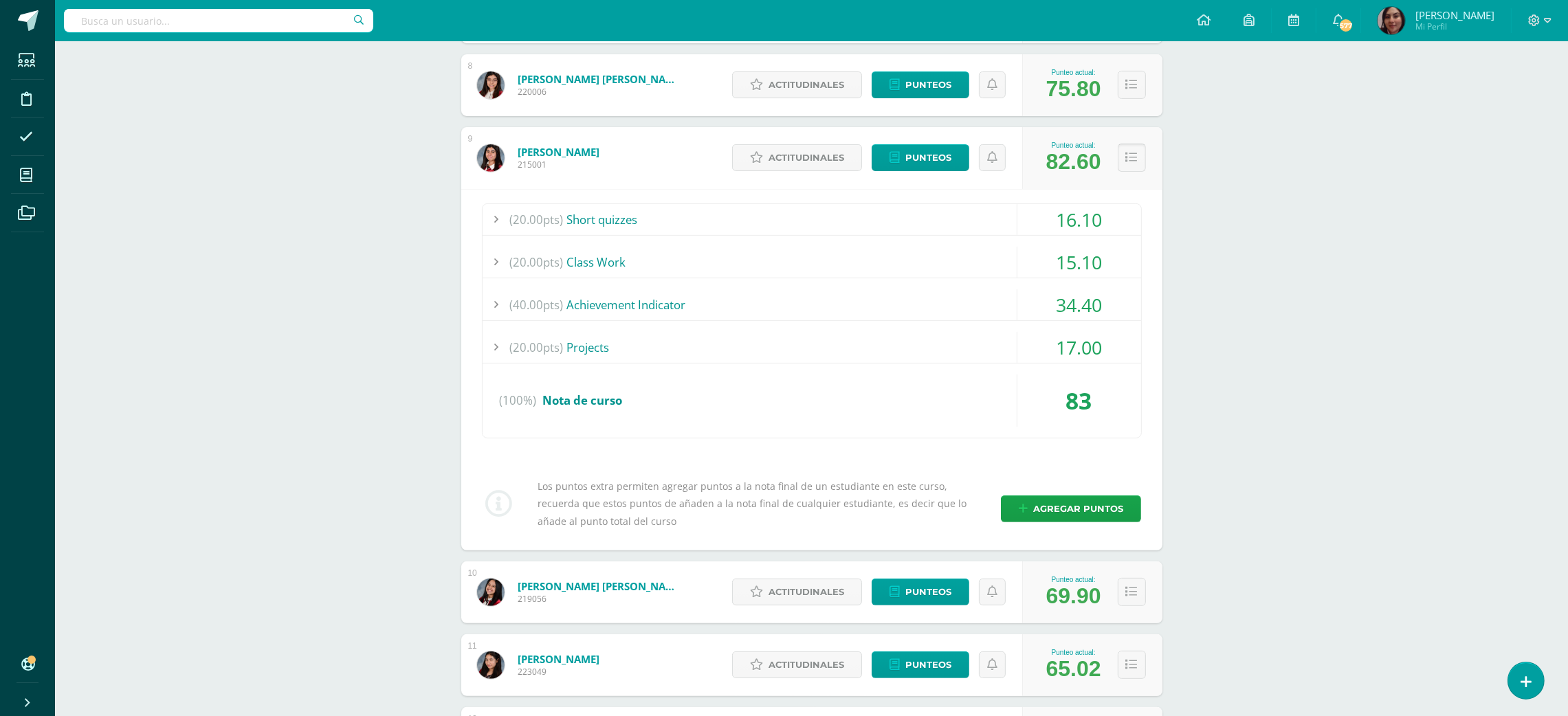
click at [1129, 162] on icon at bounding box center [1132, 157] width 12 height 12
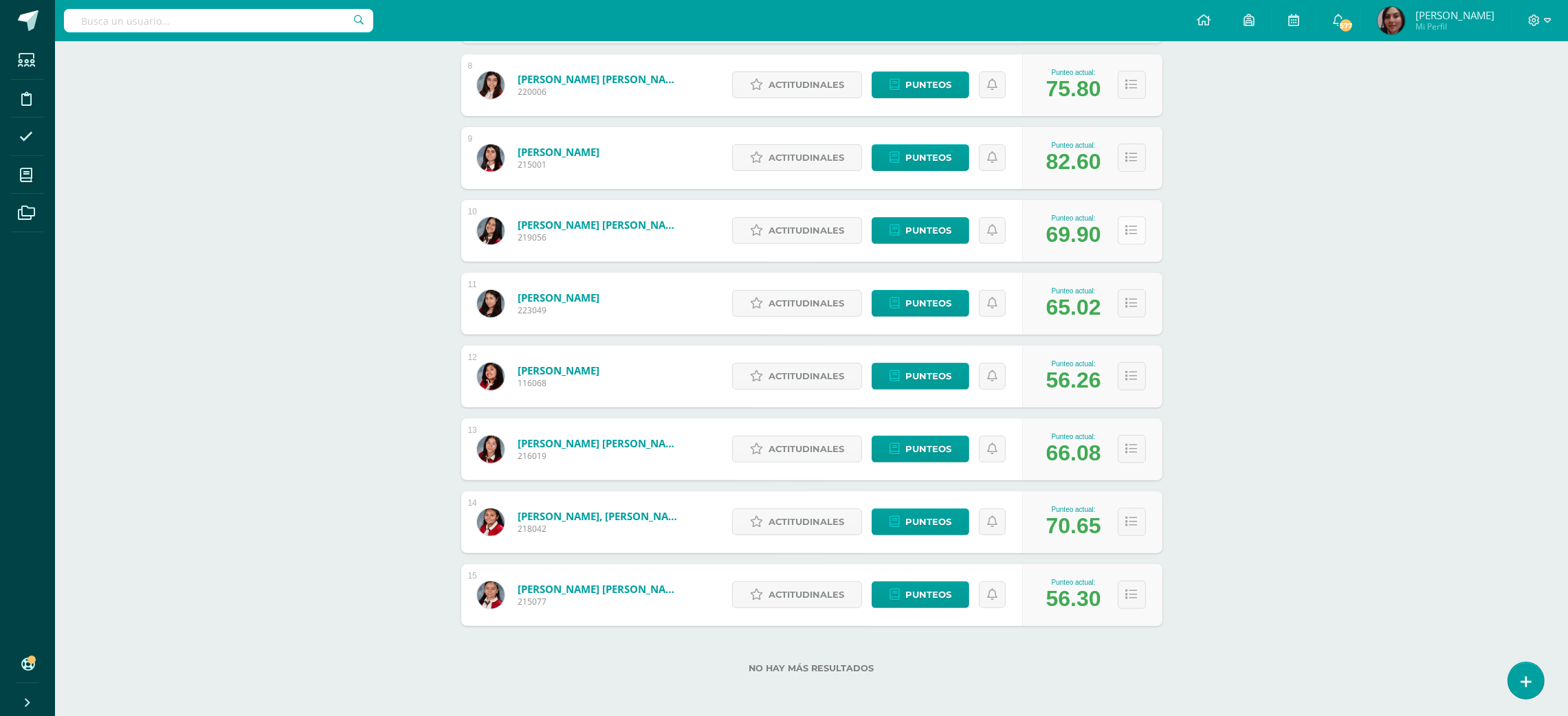
click at [1138, 232] on button at bounding box center [1131, 230] width 28 height 28
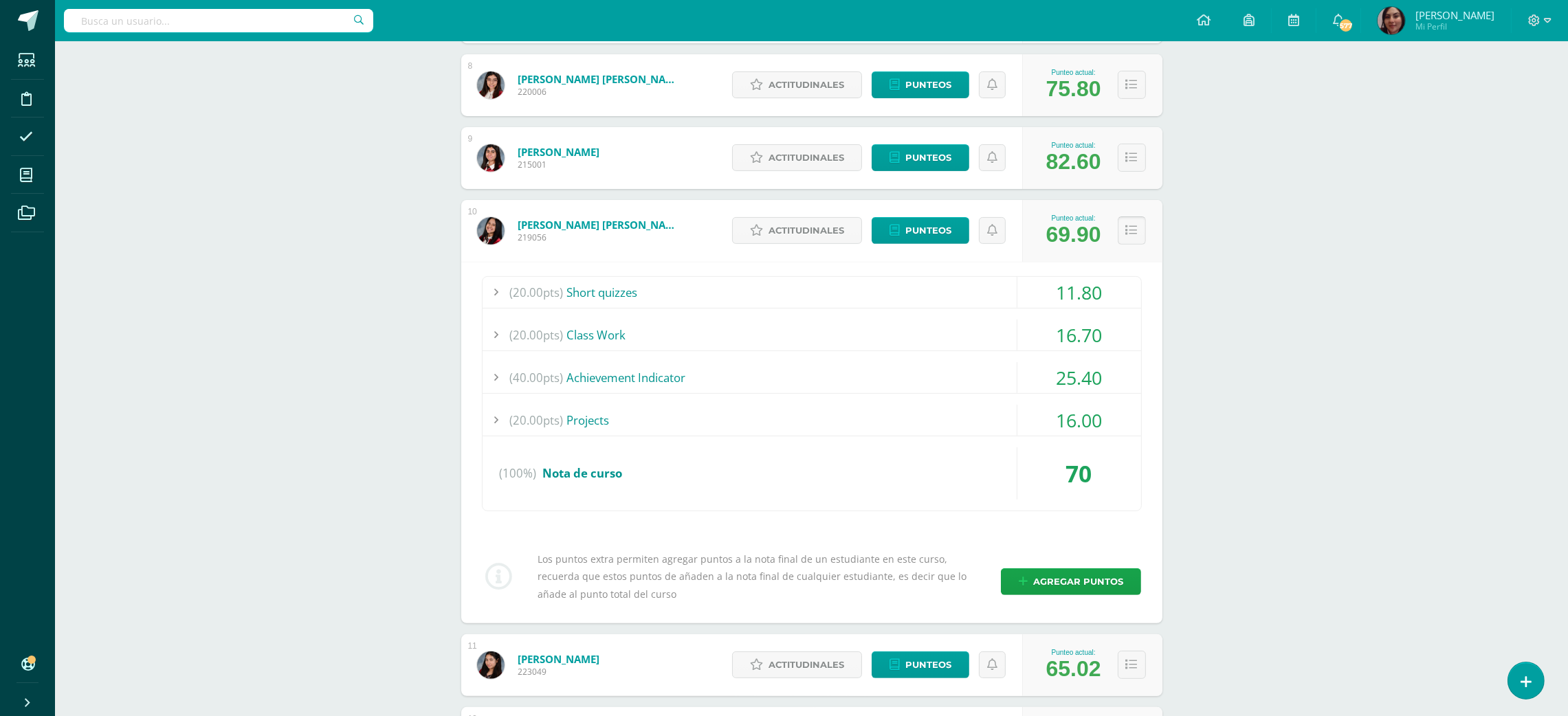
click at [1123, 235] on button at bounding box center [1131, 230] width 28 height 28
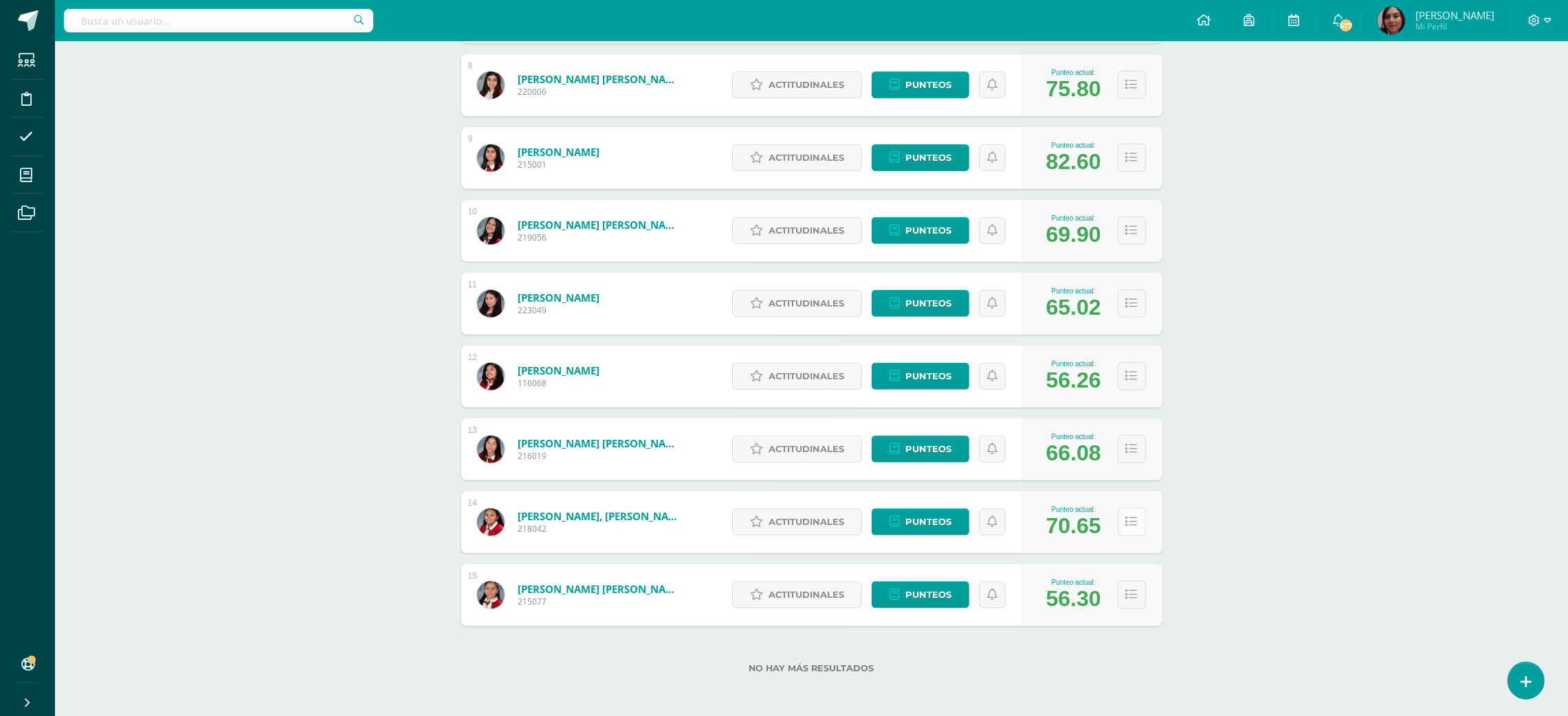
click at [1128, 531] on button at bounding box center [1131, 521] width 28 height 28
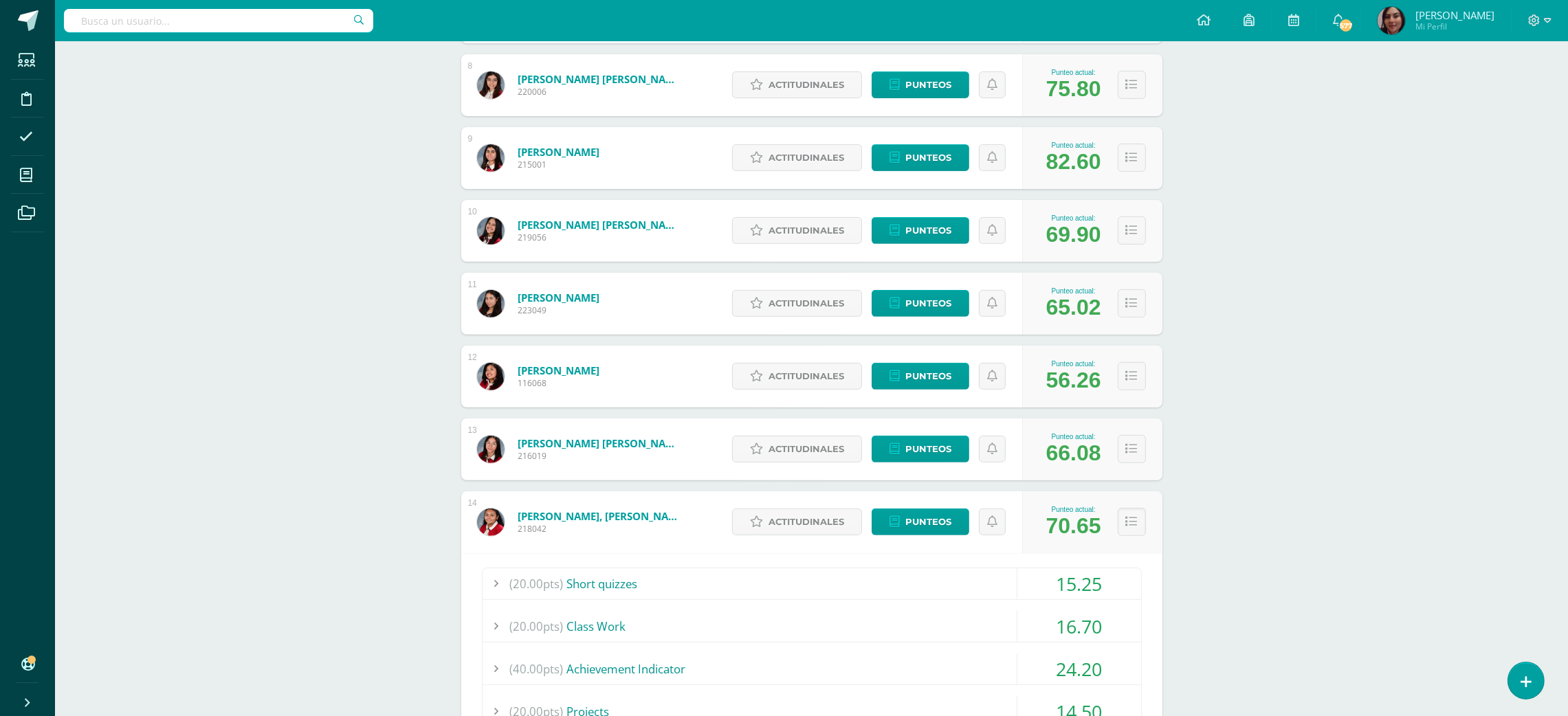
scroll to position [1116, 0]
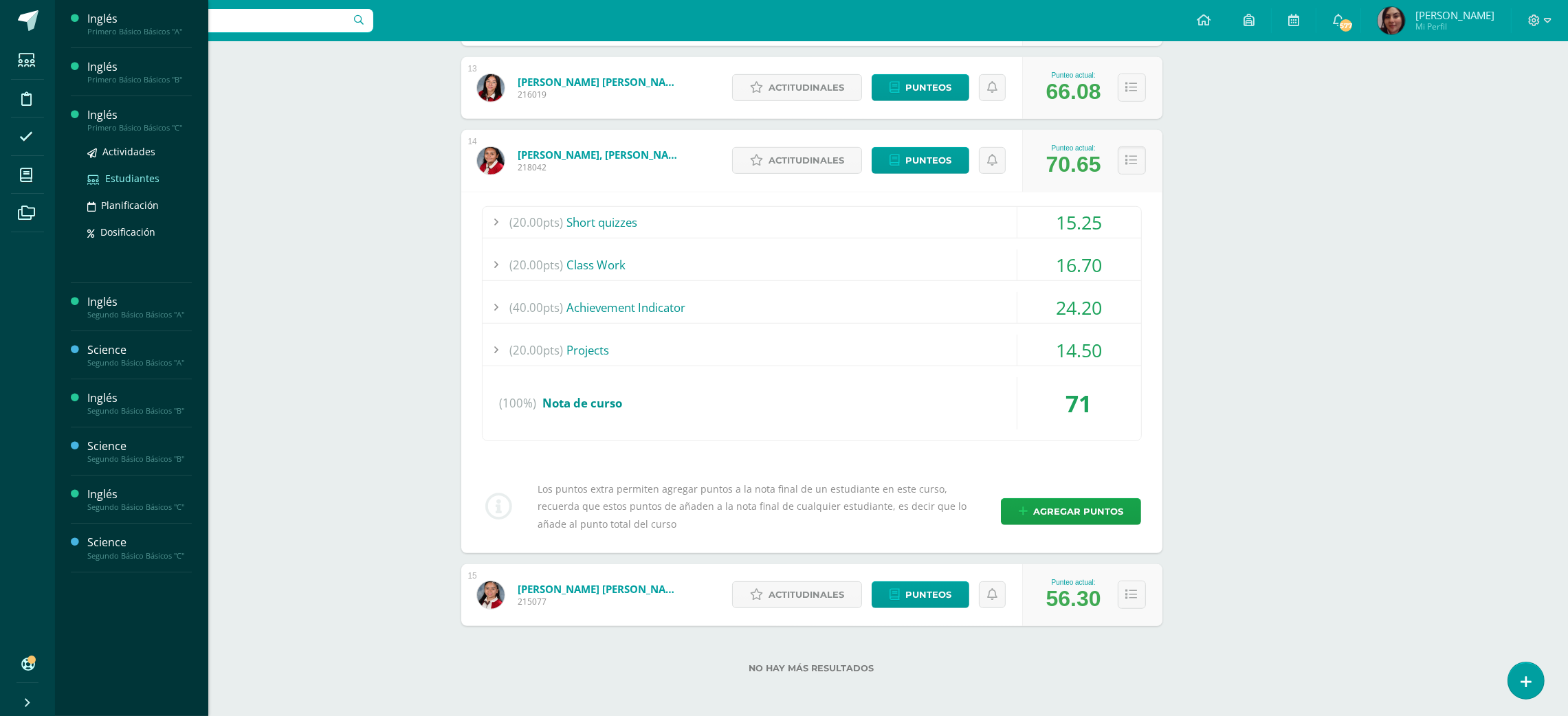
click at [129, 175] on span "Estudiantes" at bounding box center [132, 178] width 55 height 13
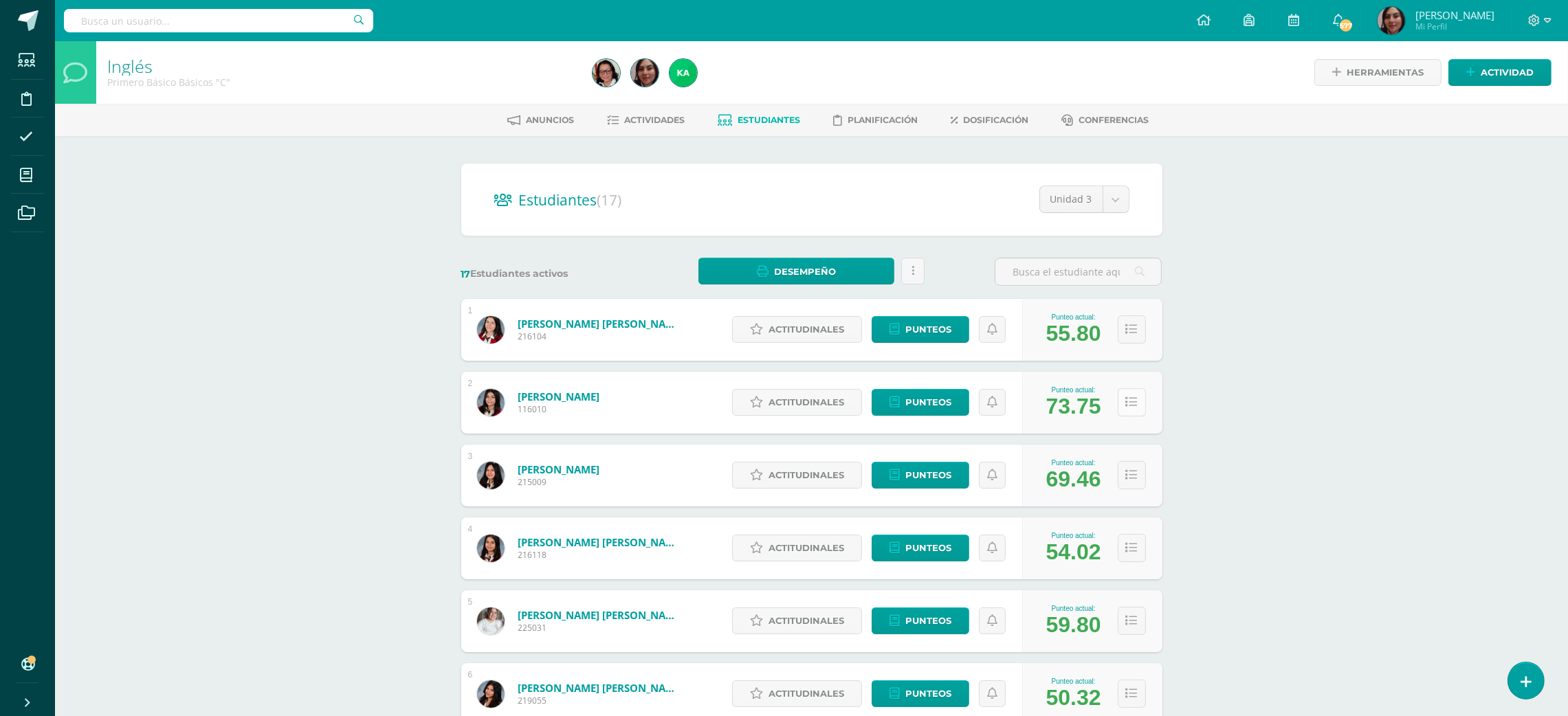
click at [1133, 408] on button at bounding box center [1131, 402] width 28 height 28
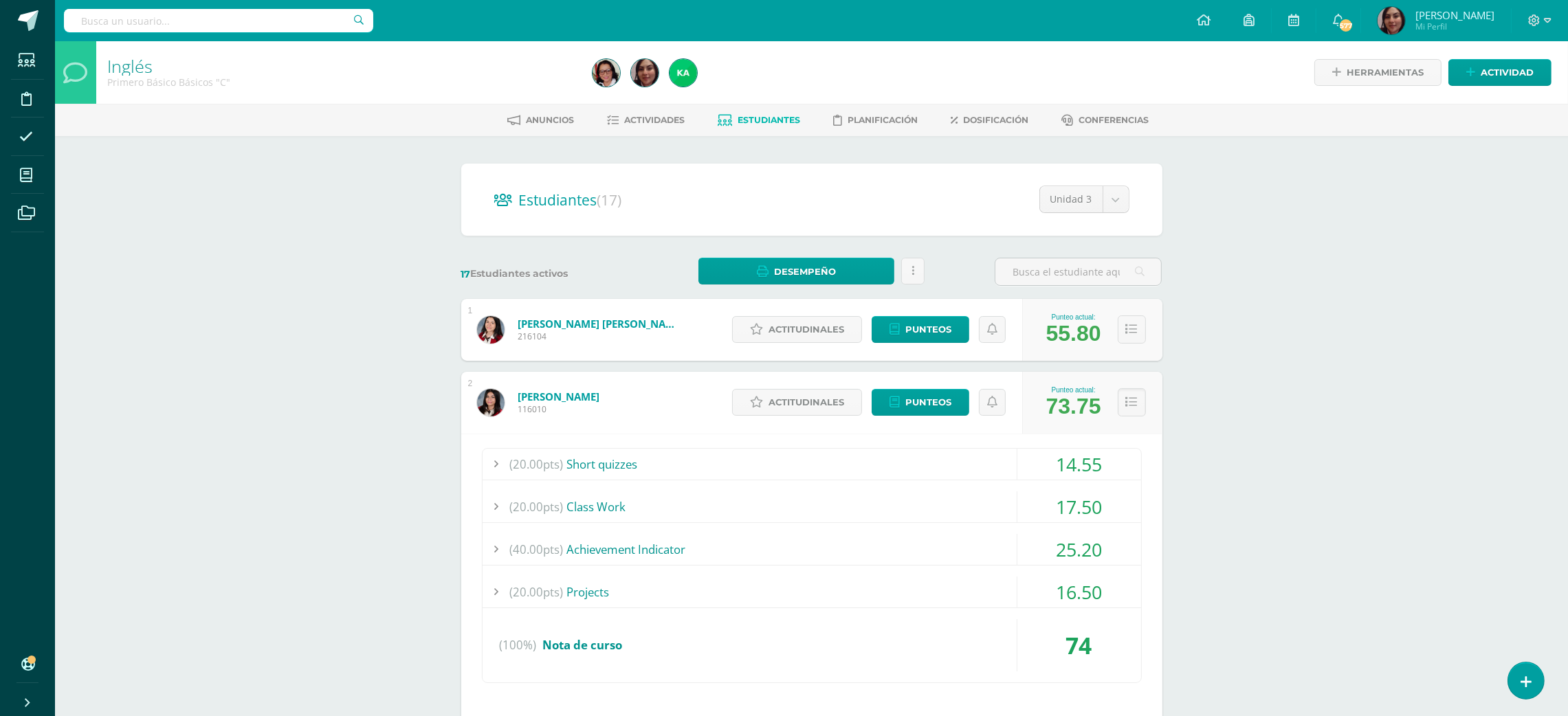
scroll to position [40, 0]
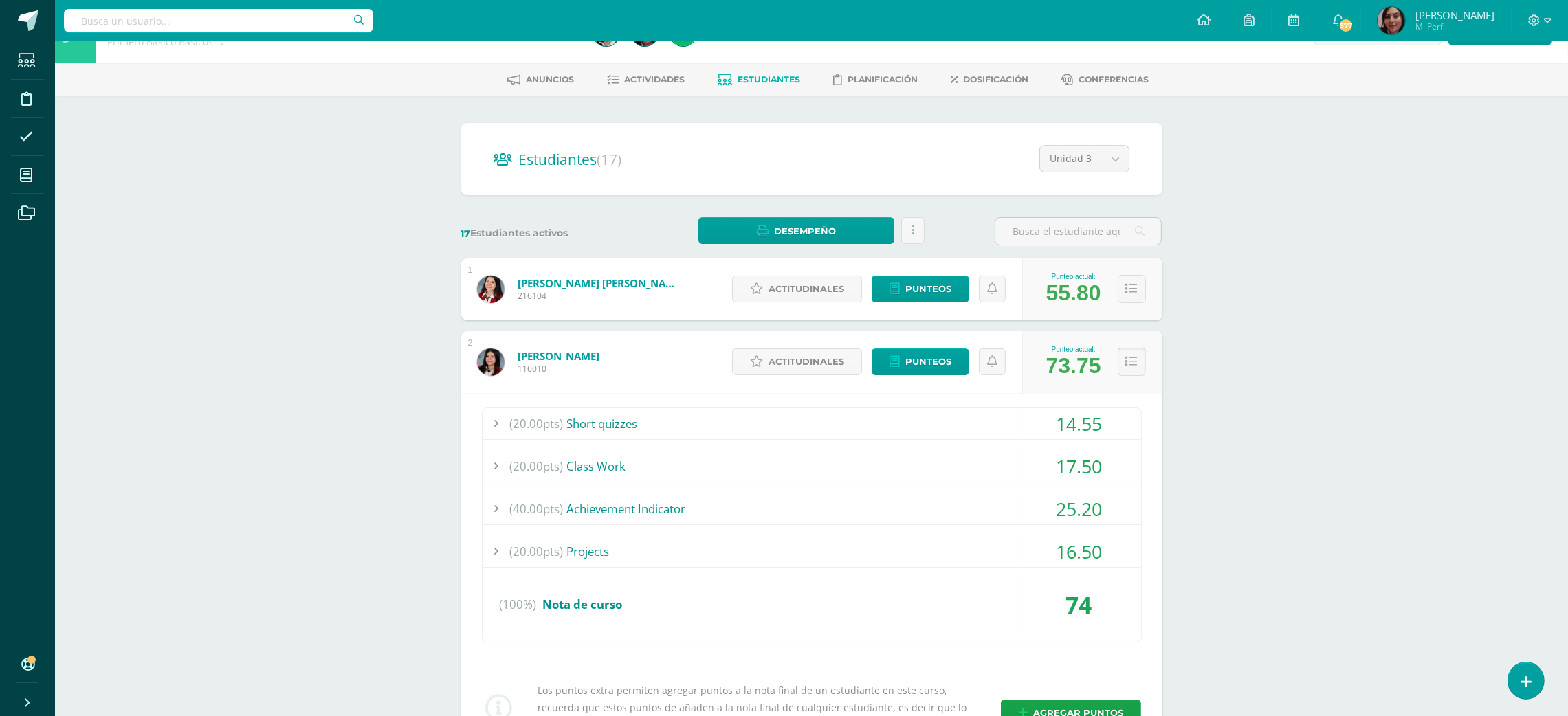
click at [1139, 354] on button at bounding box center [1131, 361] width 28 height 28
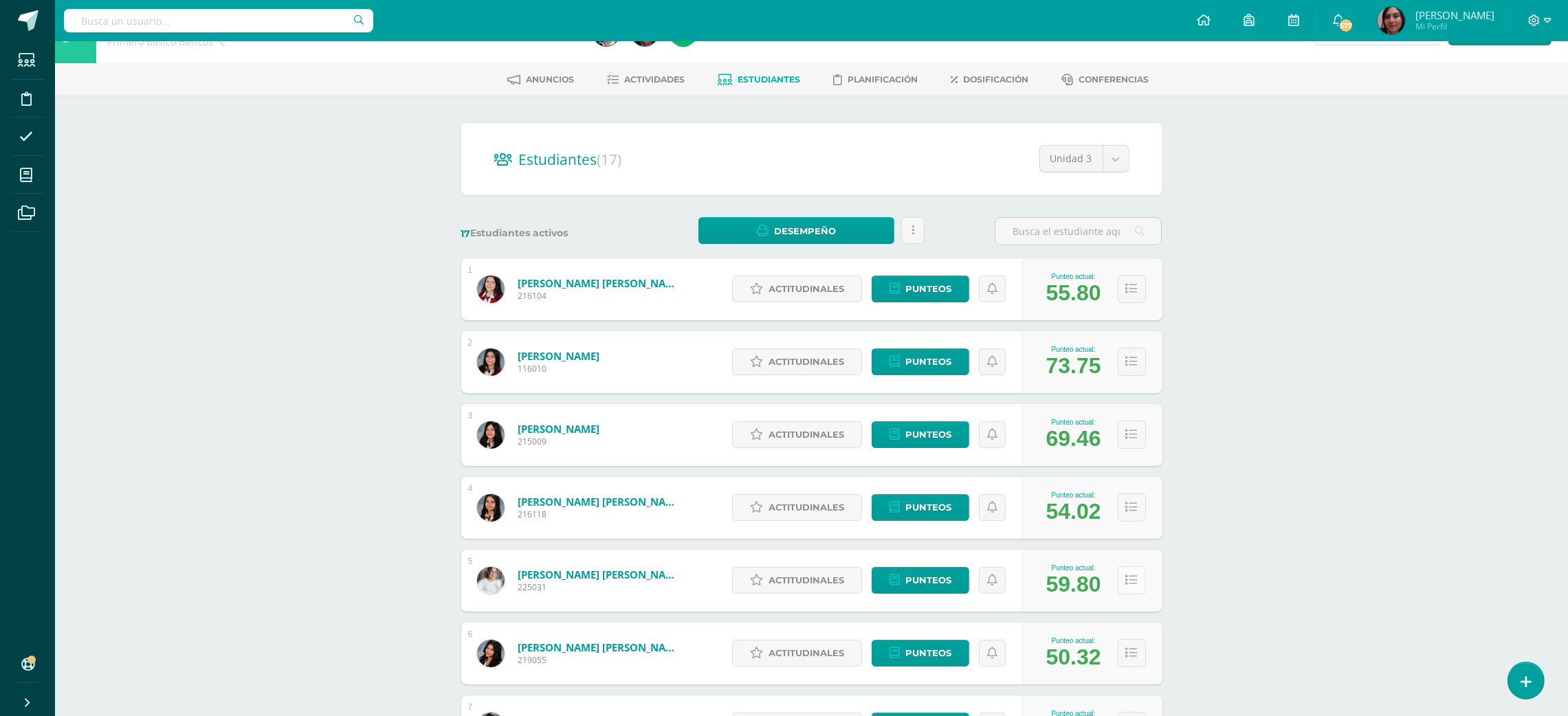
click at [1121, 581] on button at bounding box center [1131, 579] width 28 height 28
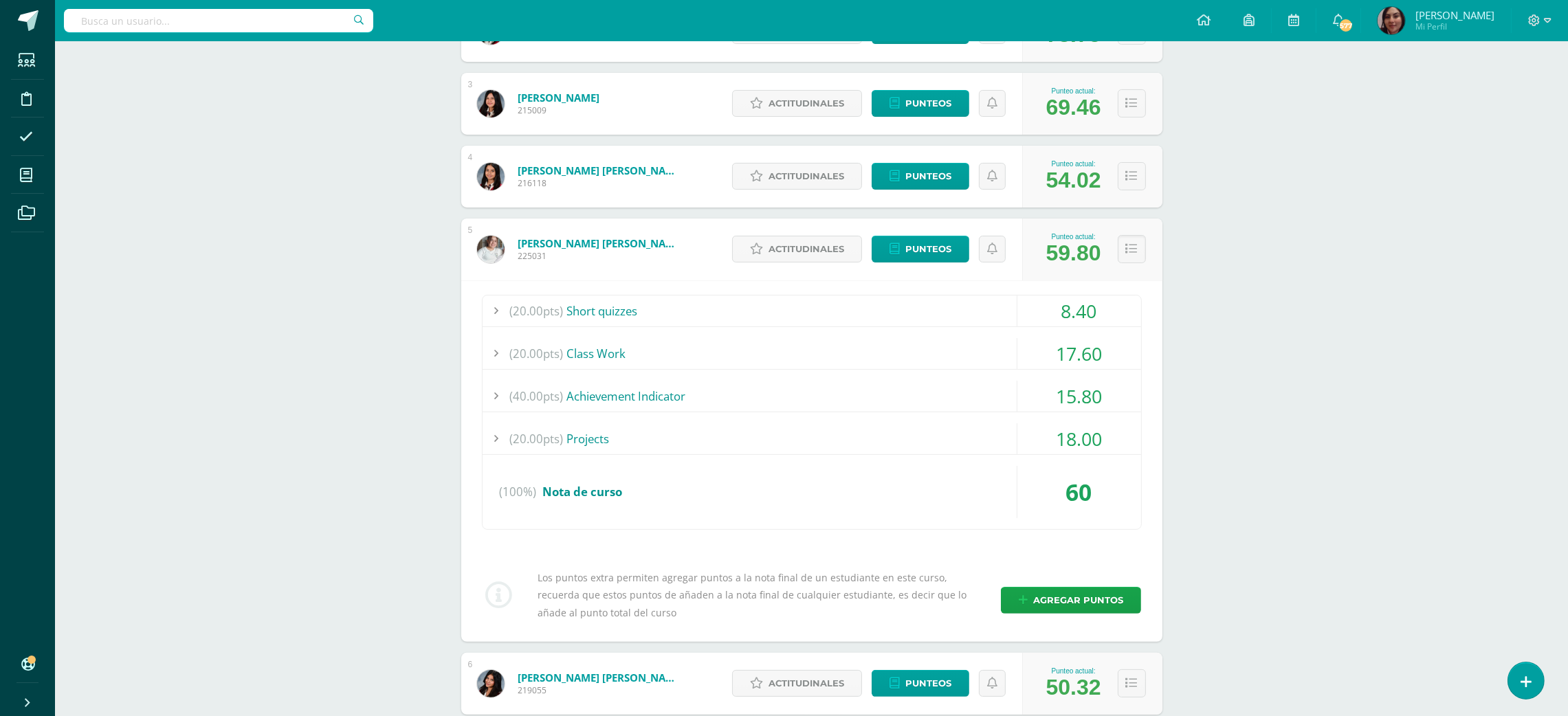
scroll to position [412, 0]
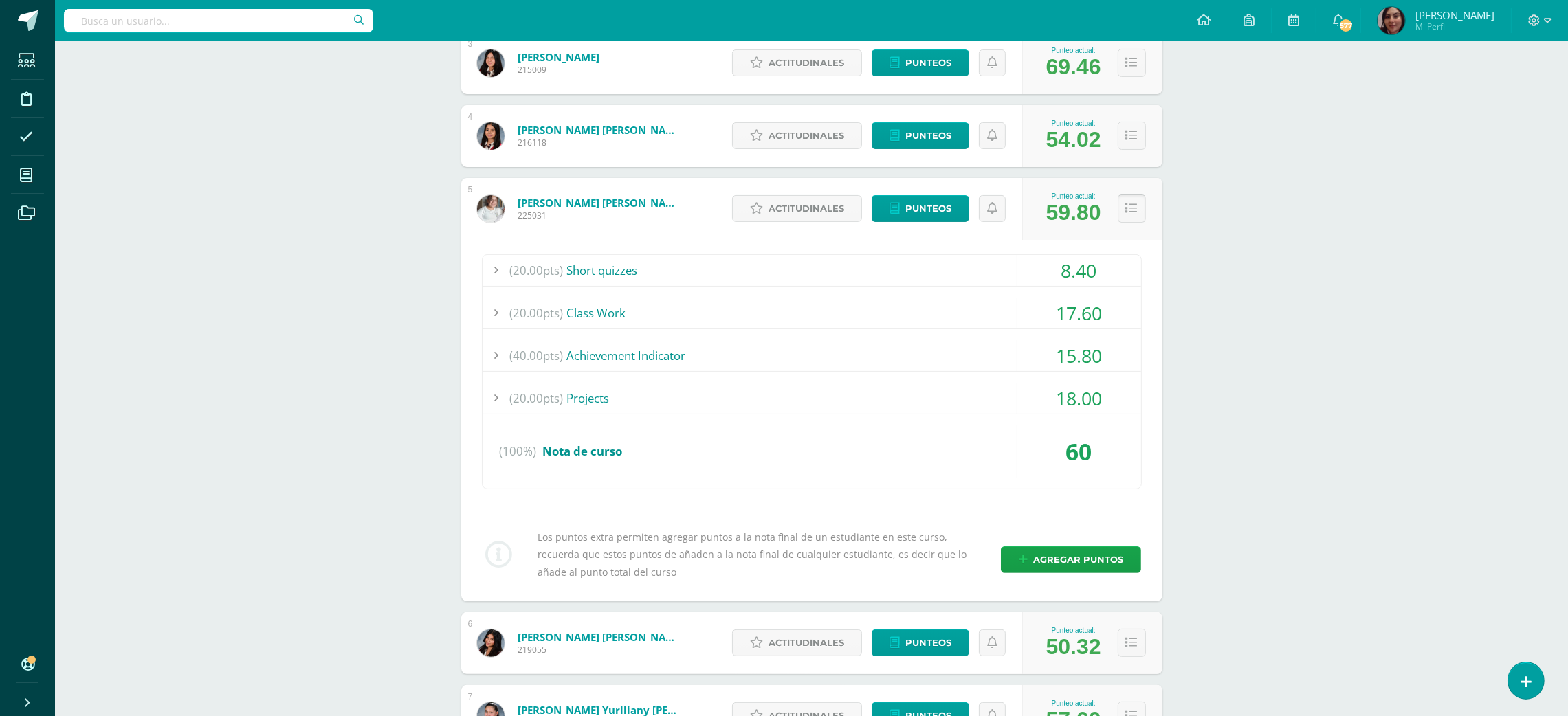
click at [1129, 212] on icon at bounding box center [1132, 208] width 12 height 12
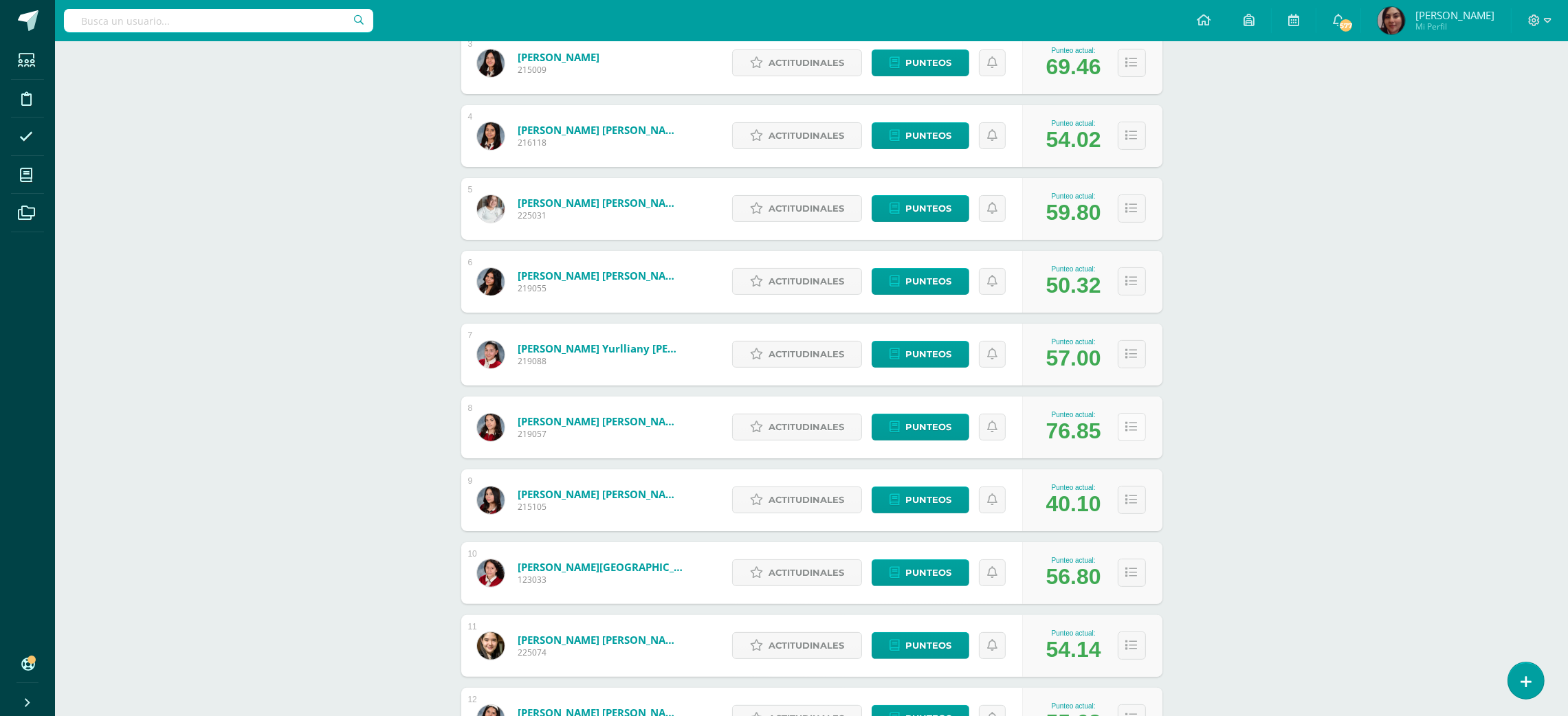
click at [1136, 432] on button at bounding box center [1131, 427] width 28 height 28
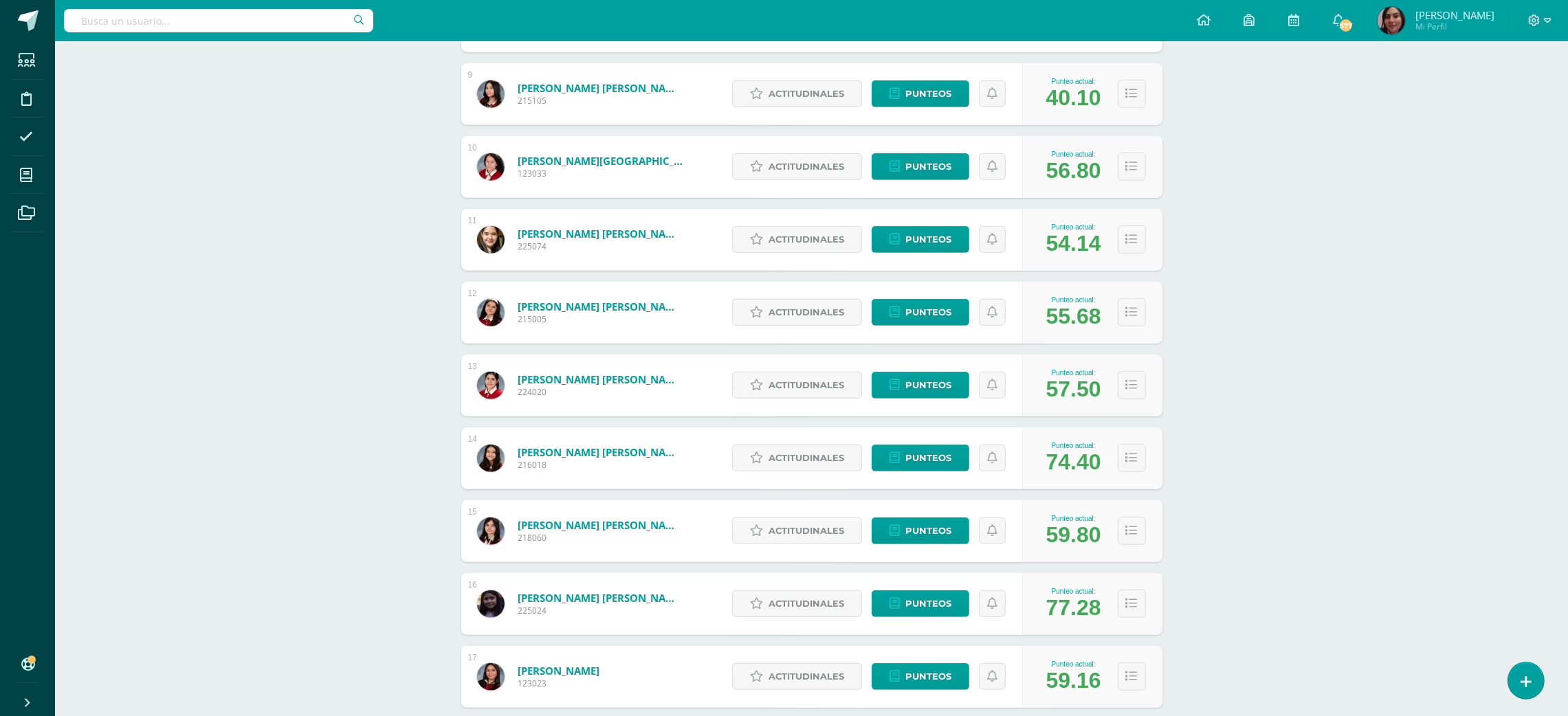
scroll to position [1220, 0]
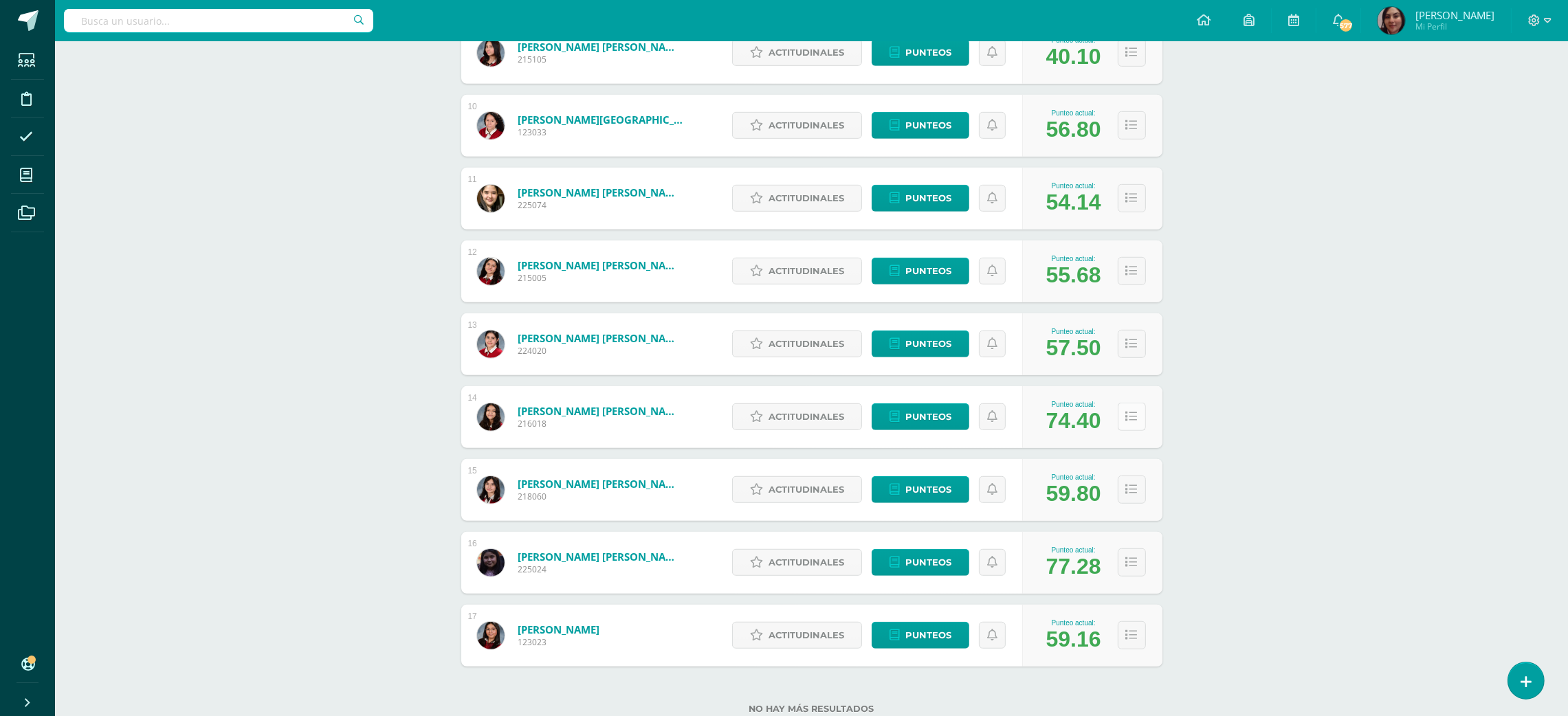
click at [1135, 418] on icon at bounding box center [1132, 417] width 12 height 12
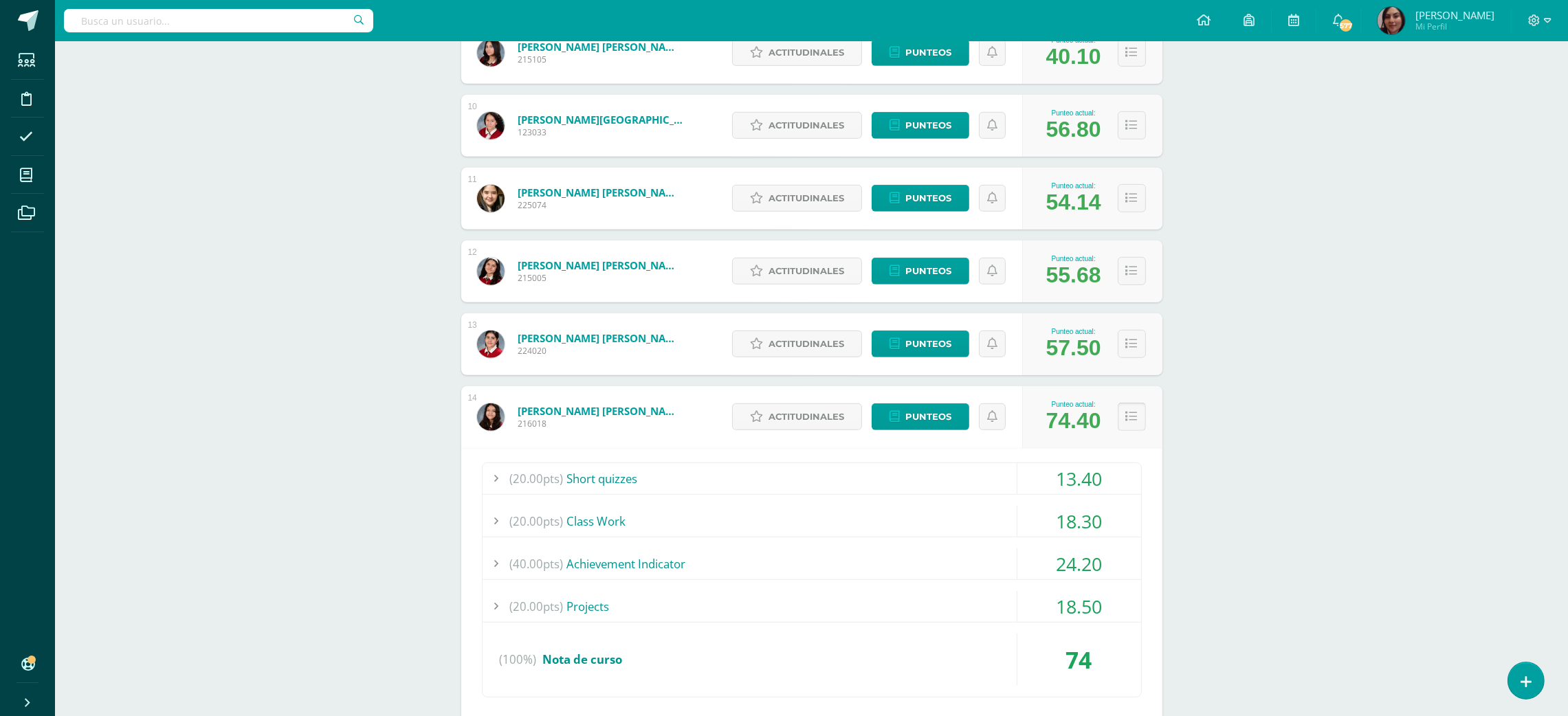
click at [1131, 421] on icon at bounding box center [1132, 417] width 12 height 12
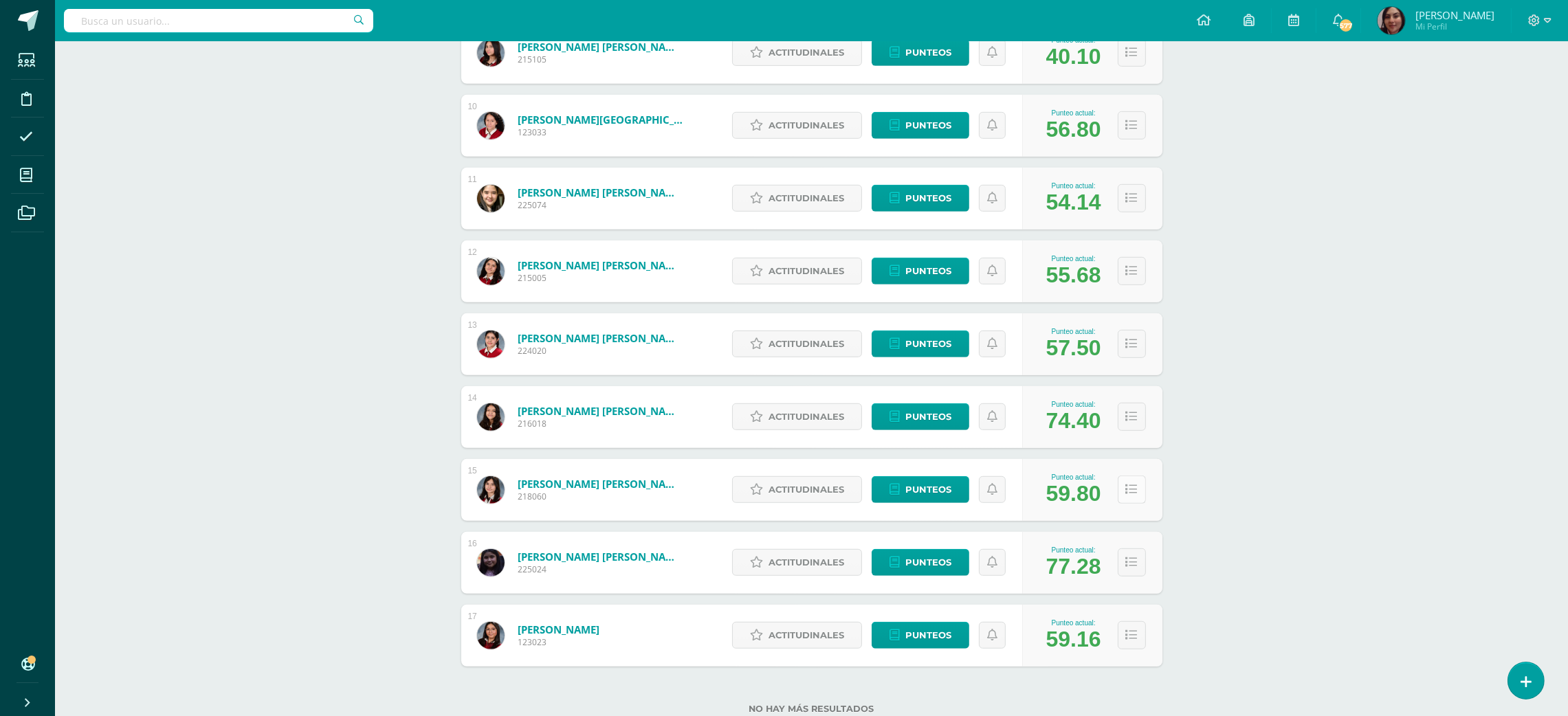
click at [1135, 485] on icon at bounding box center [1132, 489] width 12 height 12
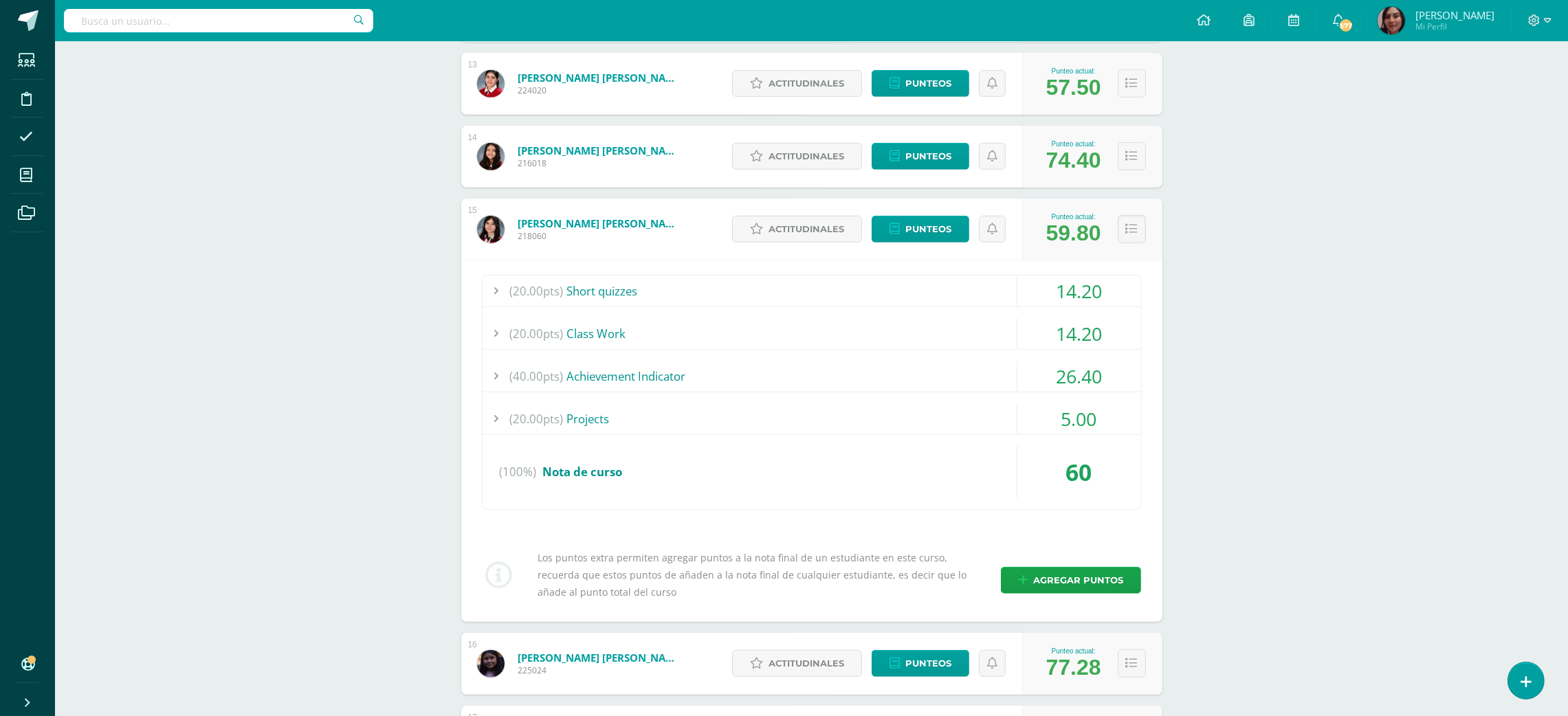
scroll to position [1624, 0]
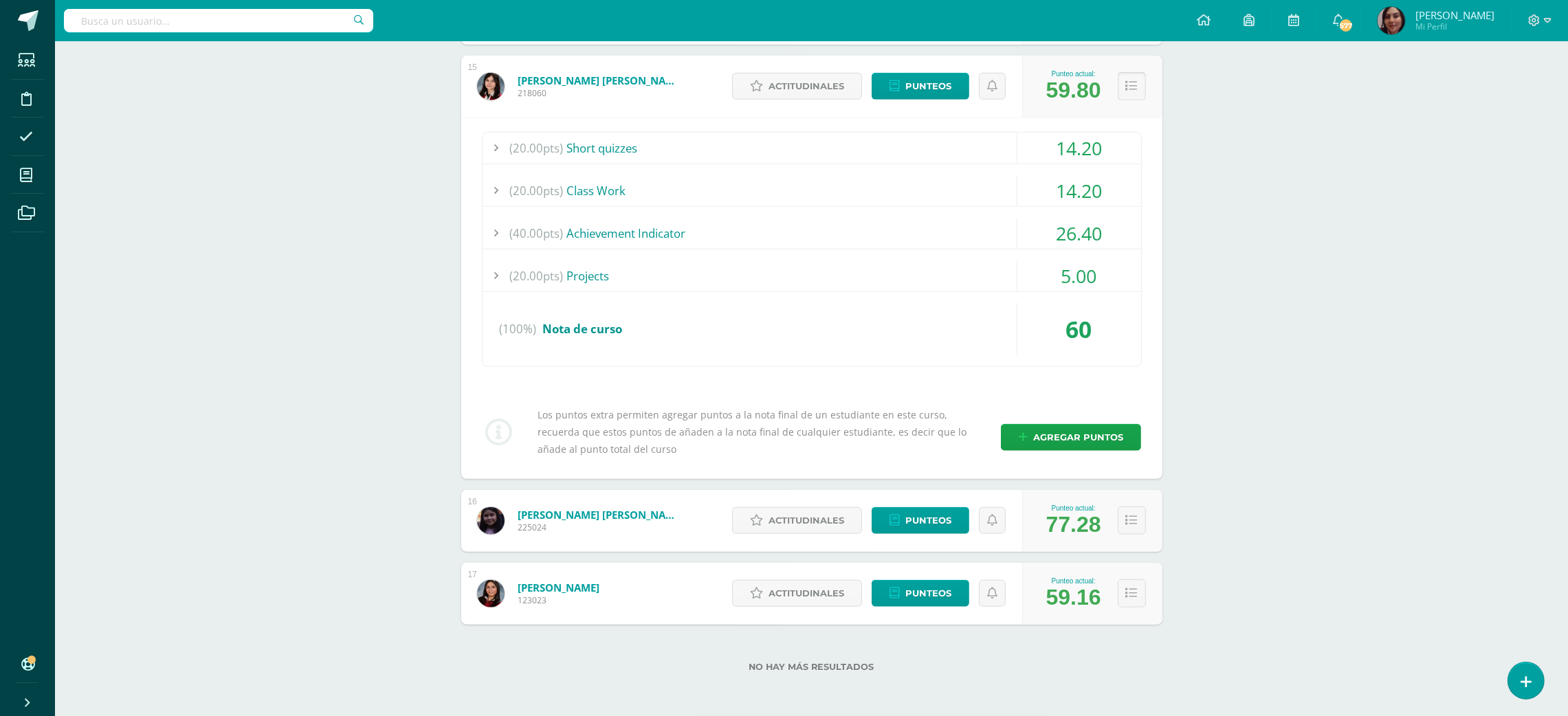
click at [1128, 83] on icon at bounding box center [1132, 86] width 12 height 12
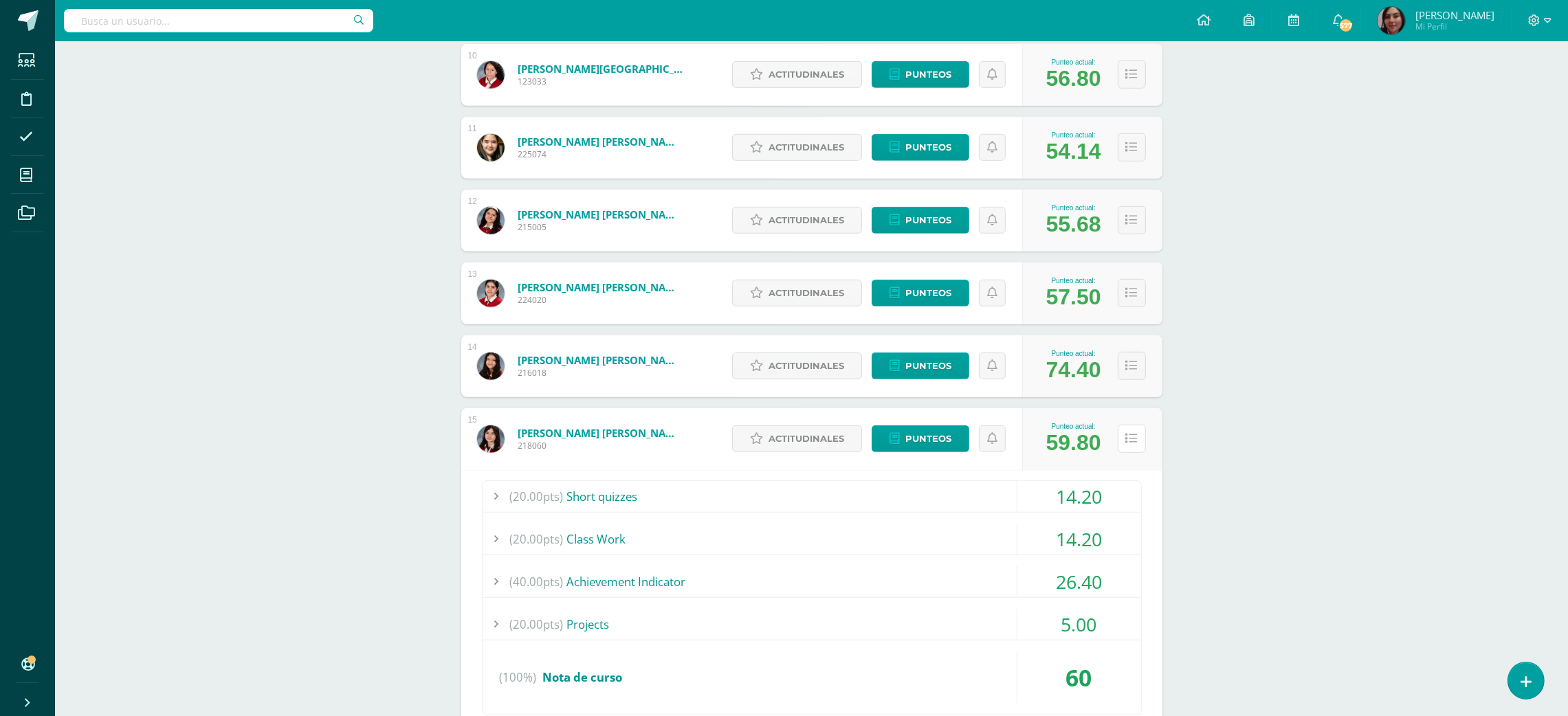
scroll to position [1261, 0]
